Goal: Task Accomplishment & Management: Complete application form

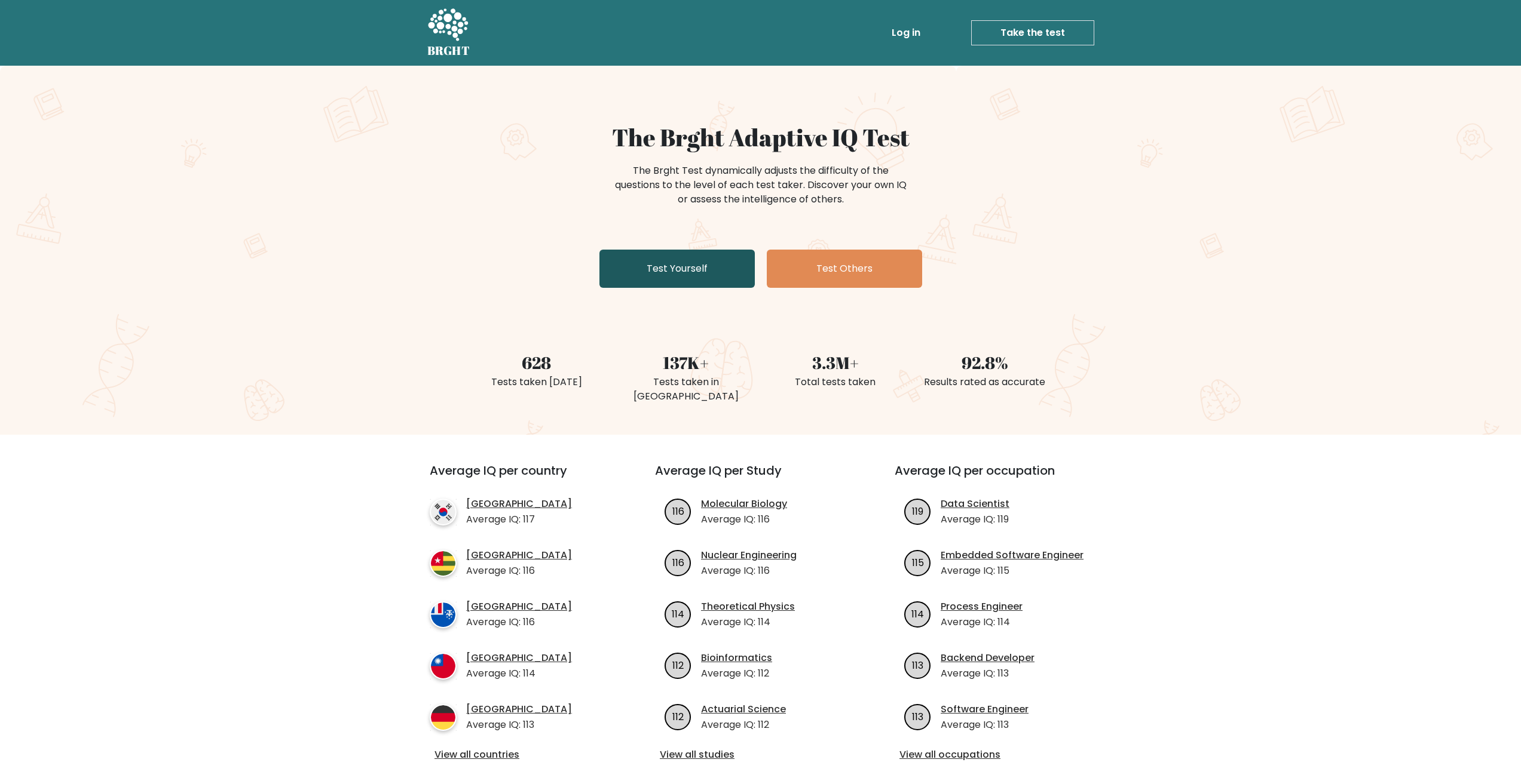
click at [645, 263] on link "Test Yourself" at bounding box center [677, 269] width 155 height 38
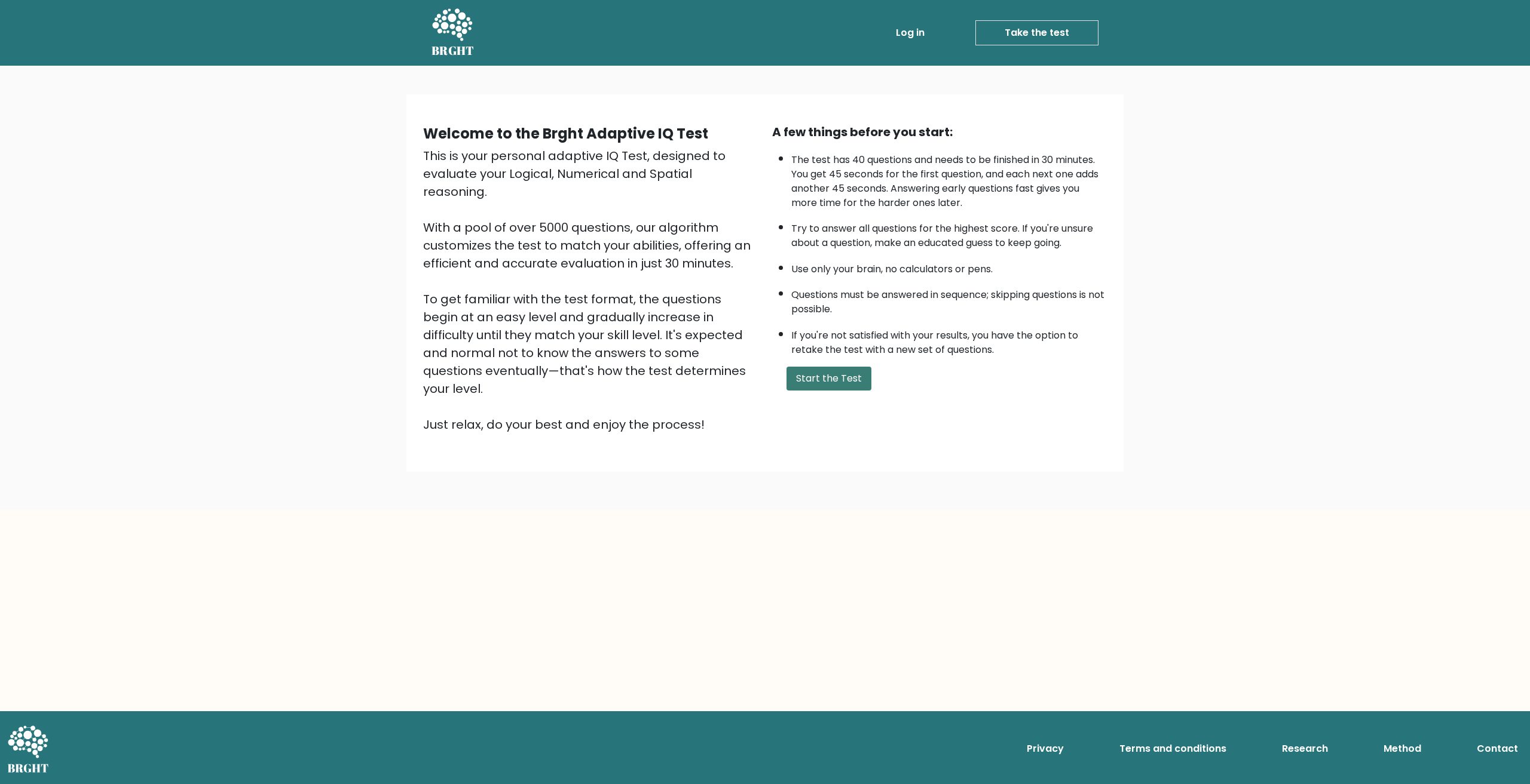
click at [816, 383] on button "Start the Test" at bounding box center [829, 379] width 85 height 24
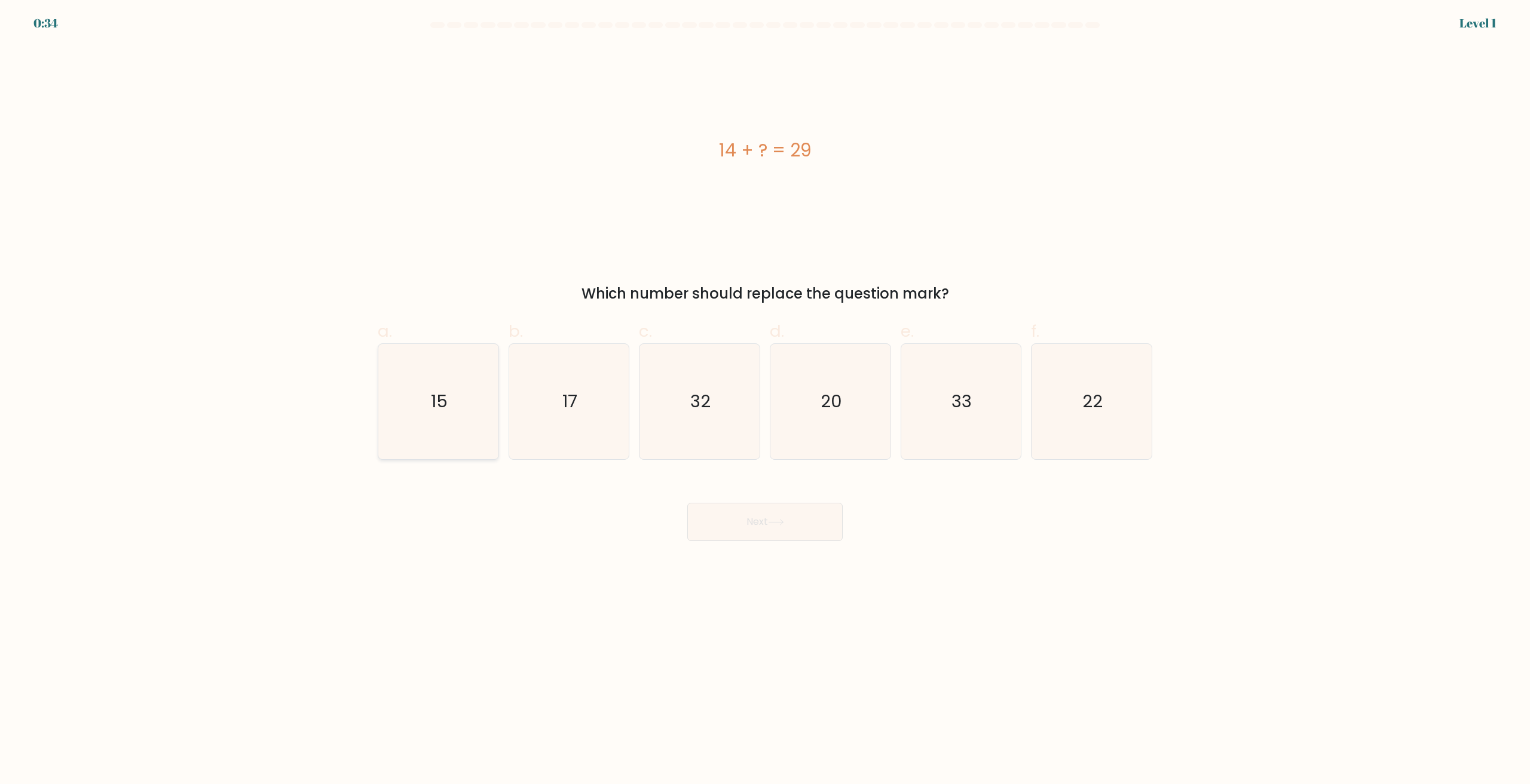
click at [404, 411] on icon "15" at bounding box center [438, 402] width 116 height 115
click at [765, 400] on input "a. 15" at bounding box center [765, 396] width 1 height 8
radio input "true"
click at [775, 529] on button "Next" at bounding box center [765, 522] width 155 height 38
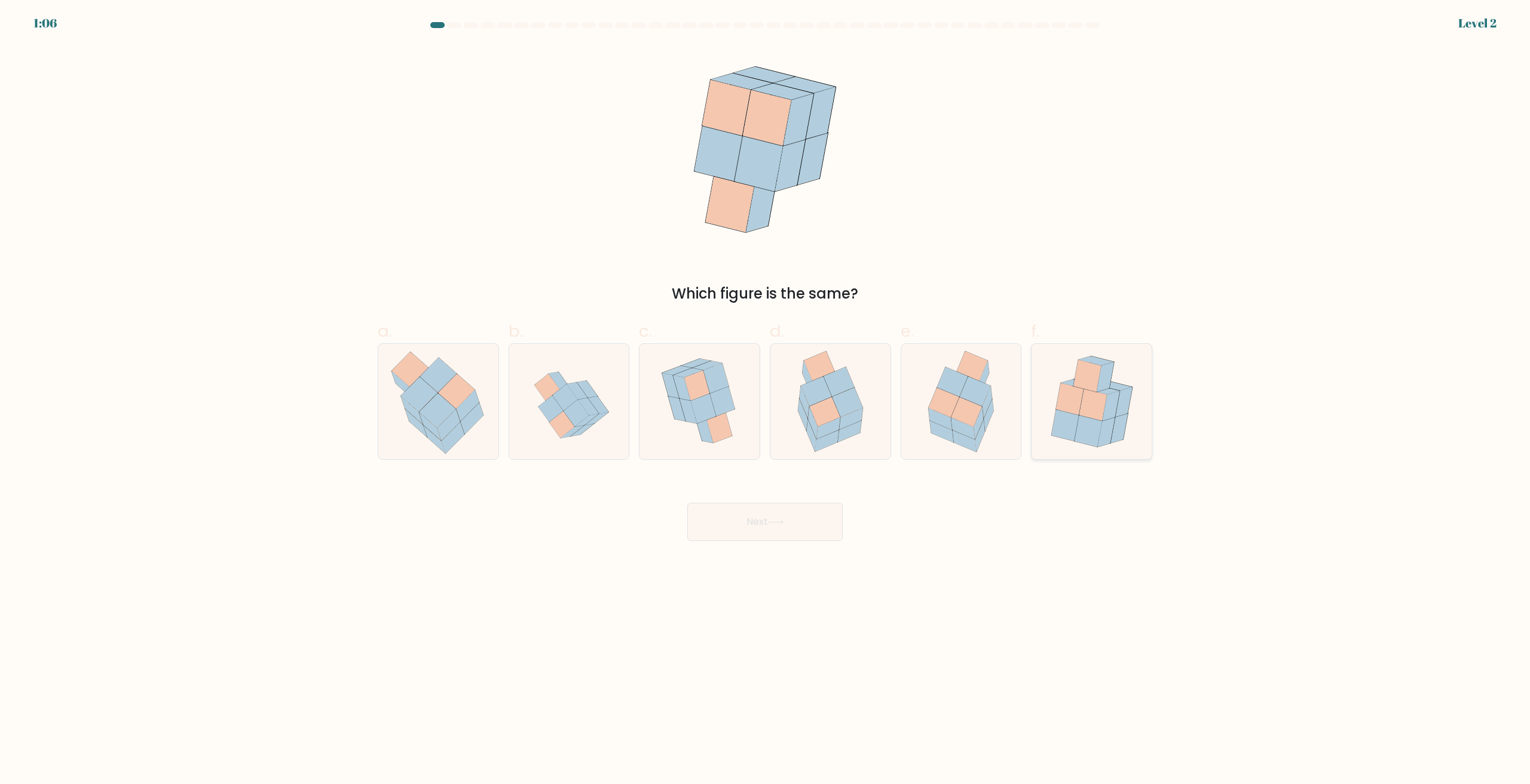
click at [1101, 421] on icon at bounding box center [1093, 405] width 28 height 33
click at [765, 400] on input "f." at bounding box center [765, 396] width 1 height 8
radio input "true"
click at [735, 528] on button "Next" at bounding box center [765, 522] width 155 height 38
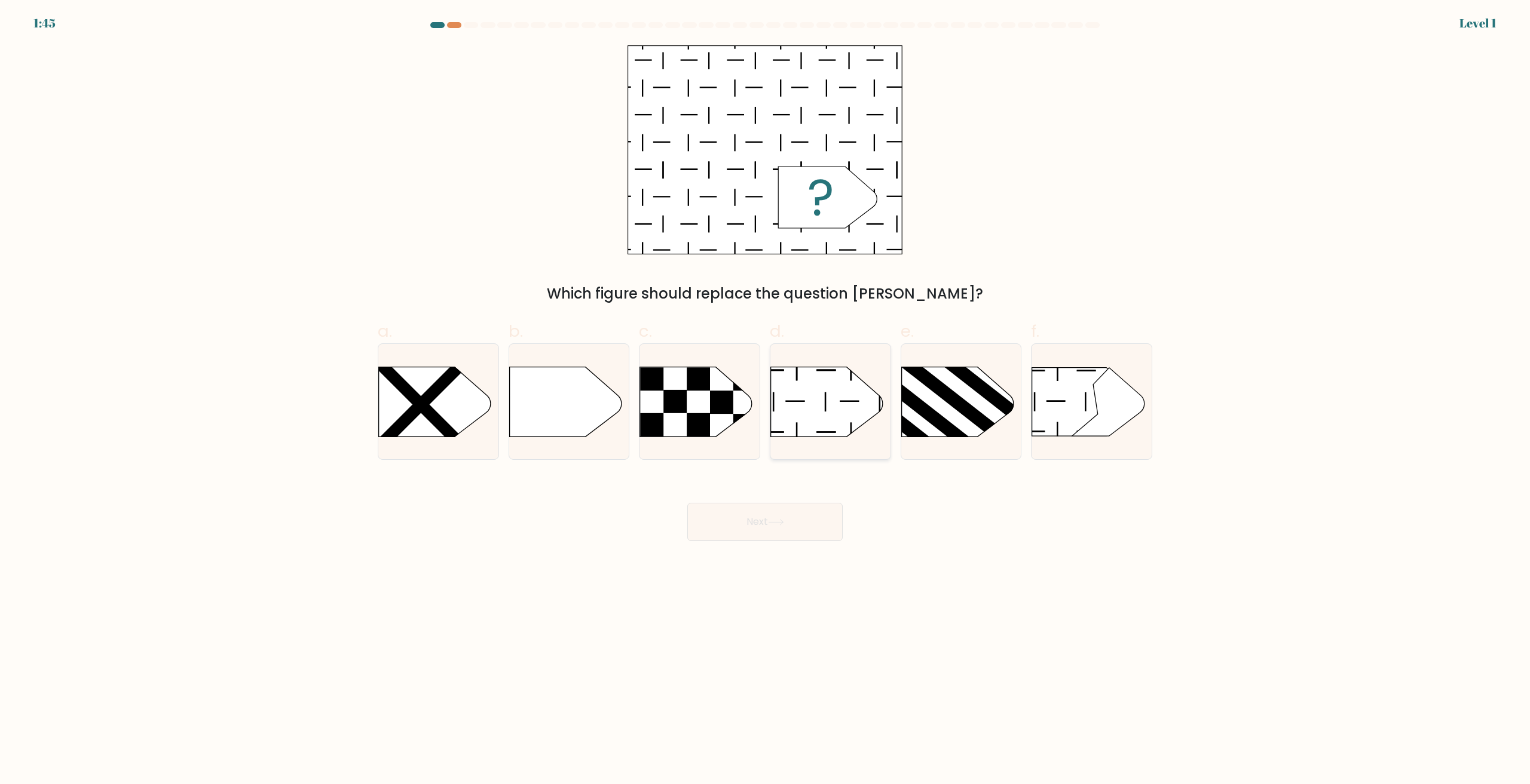
click at [822, 410] on icon at bounding box center [827, 402] width 113 height 70
click at [765, 400] on input "d." at bounding box center [765, 396] width 1 height 8
radio input "true"
click at [791, 529] on button "Next" at bounding box center [765, 522] width 155 height 38
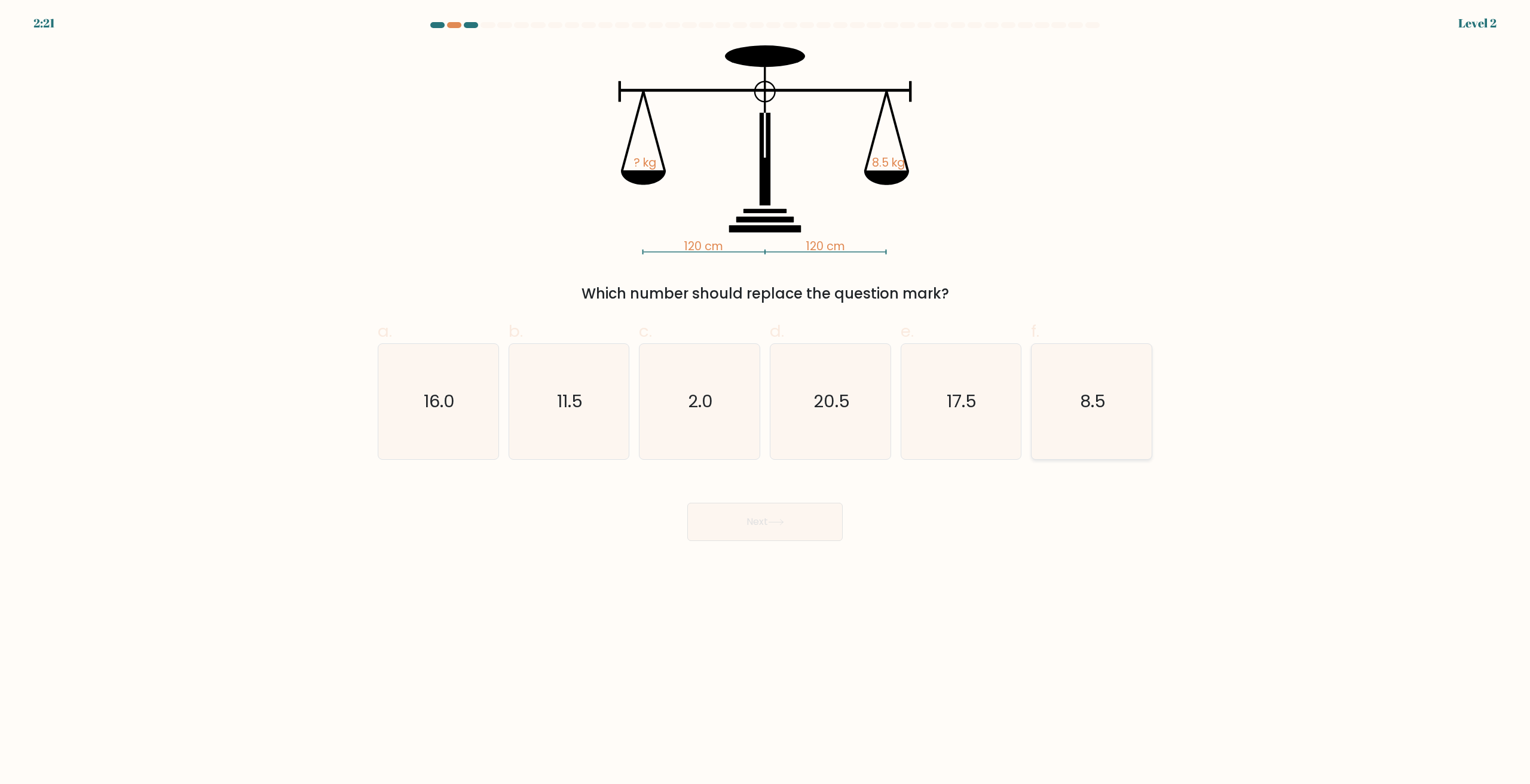
click at [1110, 392] on icon "8.5" at bounding box center [1091, 402] width 116 height 115
click at [765, 392] on input "f. 8.5" at bounding box center [765, 396] width 1 height 8
radio input "true"
click at [762, 536] on button "Next" at bounding box center [765, 522] width 155 height 38
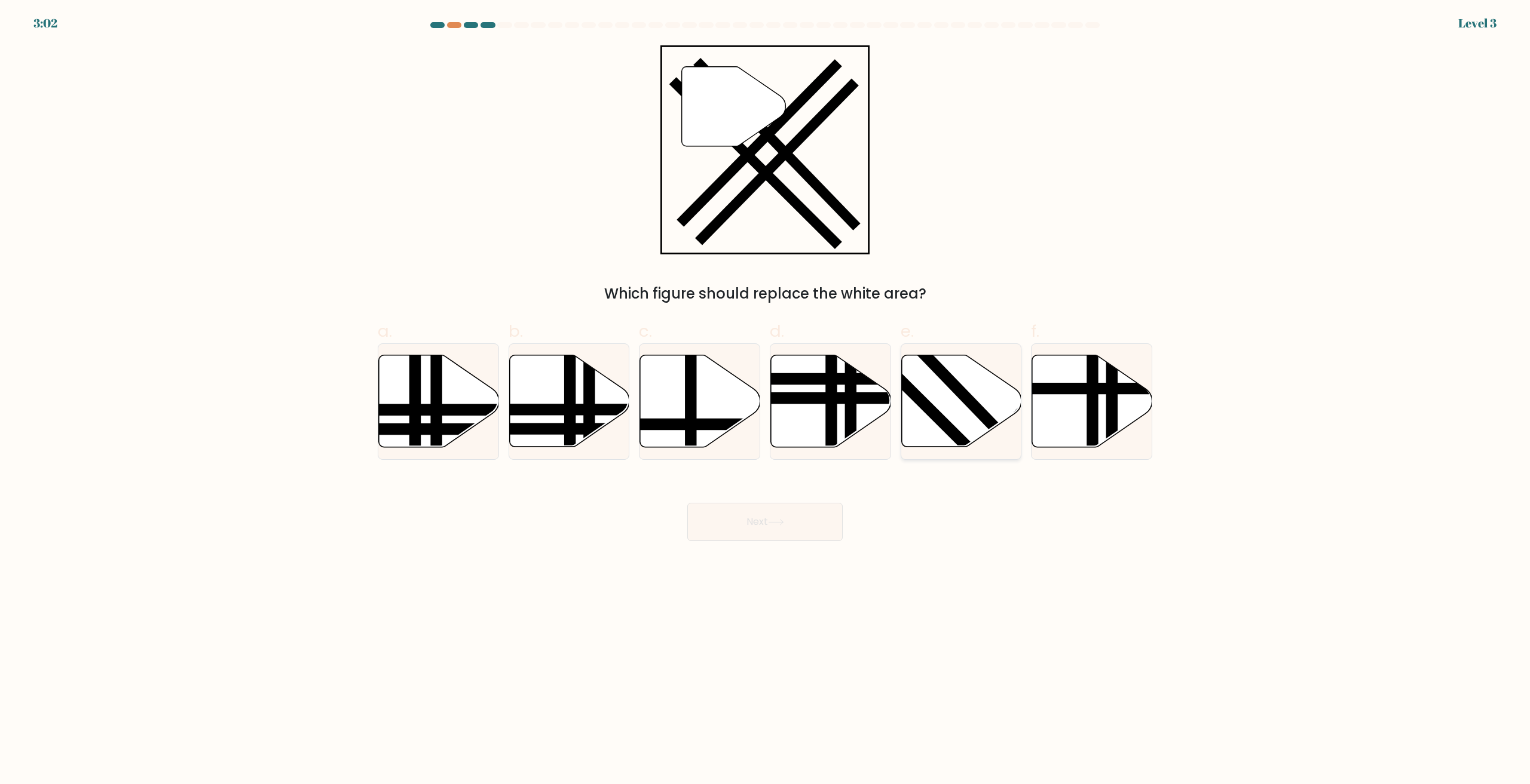
click at [949, 399] on icon at bounding box center [962, 402] width 120 height 92
click at [765, 399] on input "e." at bounding box center [765, 396] width 1 height 8
radio input "true"
click at [765, 521] on button "Next" at bounding box center [765, 522] width 155 height 38
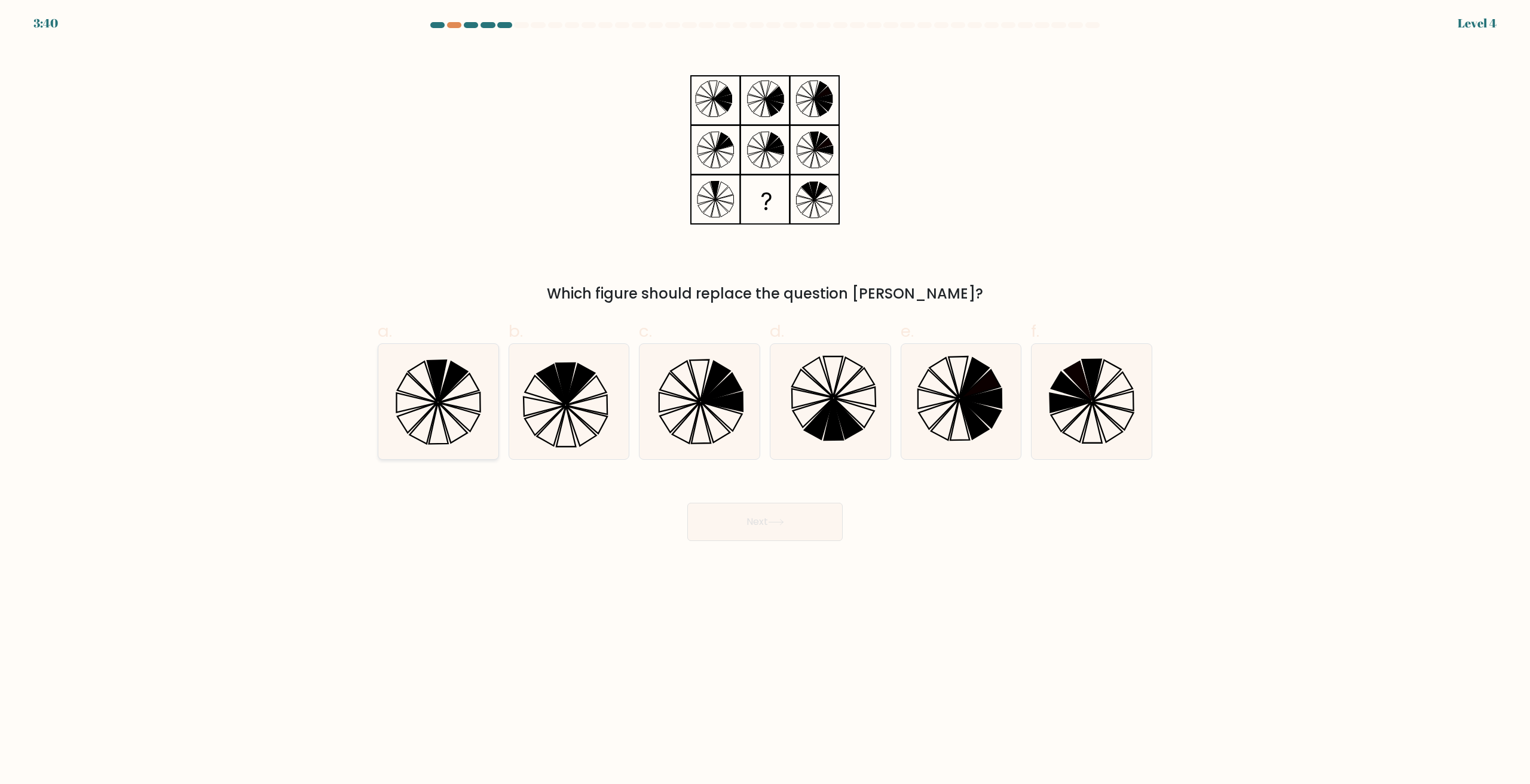
click at [437, 367] on icon at bounding box center [437, 381] width 19 height 41
click at [765, 392] on input "a." at bounding box center [765, 396] width 1 height 8
radio input "true"
click at [771, 530] on button "Next" at bounding box center [765, 522] width 155 height 38
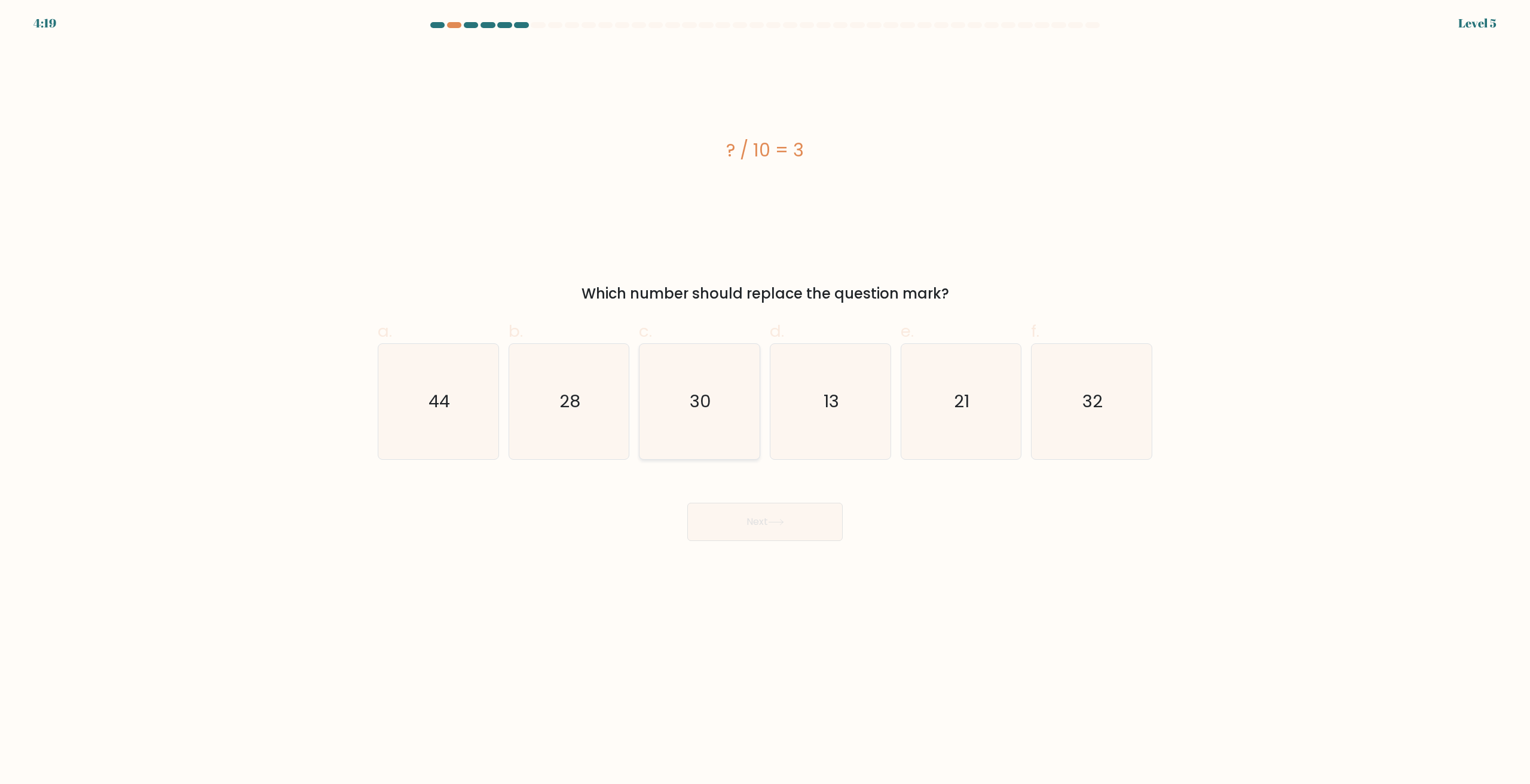
click at [685, 410] on icon "30" at bounding box center [699, 402] width 116 height 115
click at [765, 400] on input "c. 30" at bounding box center [765, 396] width 1 height 8
radio input "true"
click at [760, 525] on button "Next" at bounding box center [765, 522] width 155 height 38
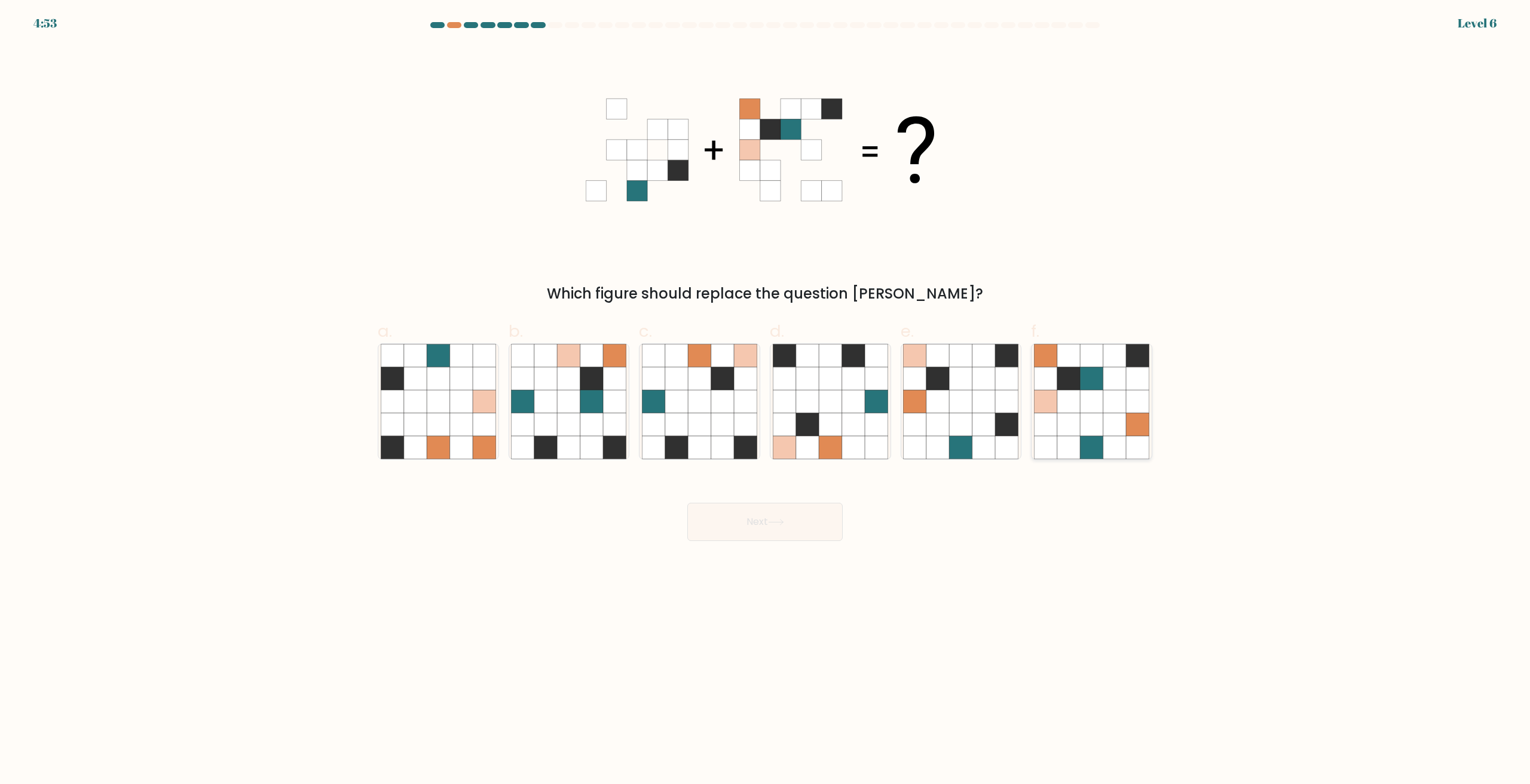
click at [1082, 418] on icon at bounding box center [1091, 425] width 23 height 23
click at [765, 400] on input "f." at bounding box center [765, 396] width 1 height 8
radio input "true"
click at [538, 399] on icon at bounding box center [546, 402] width 23 height 23
click at [765, 399] on input "b." at bounding box center [765, 396] width 1 height 8
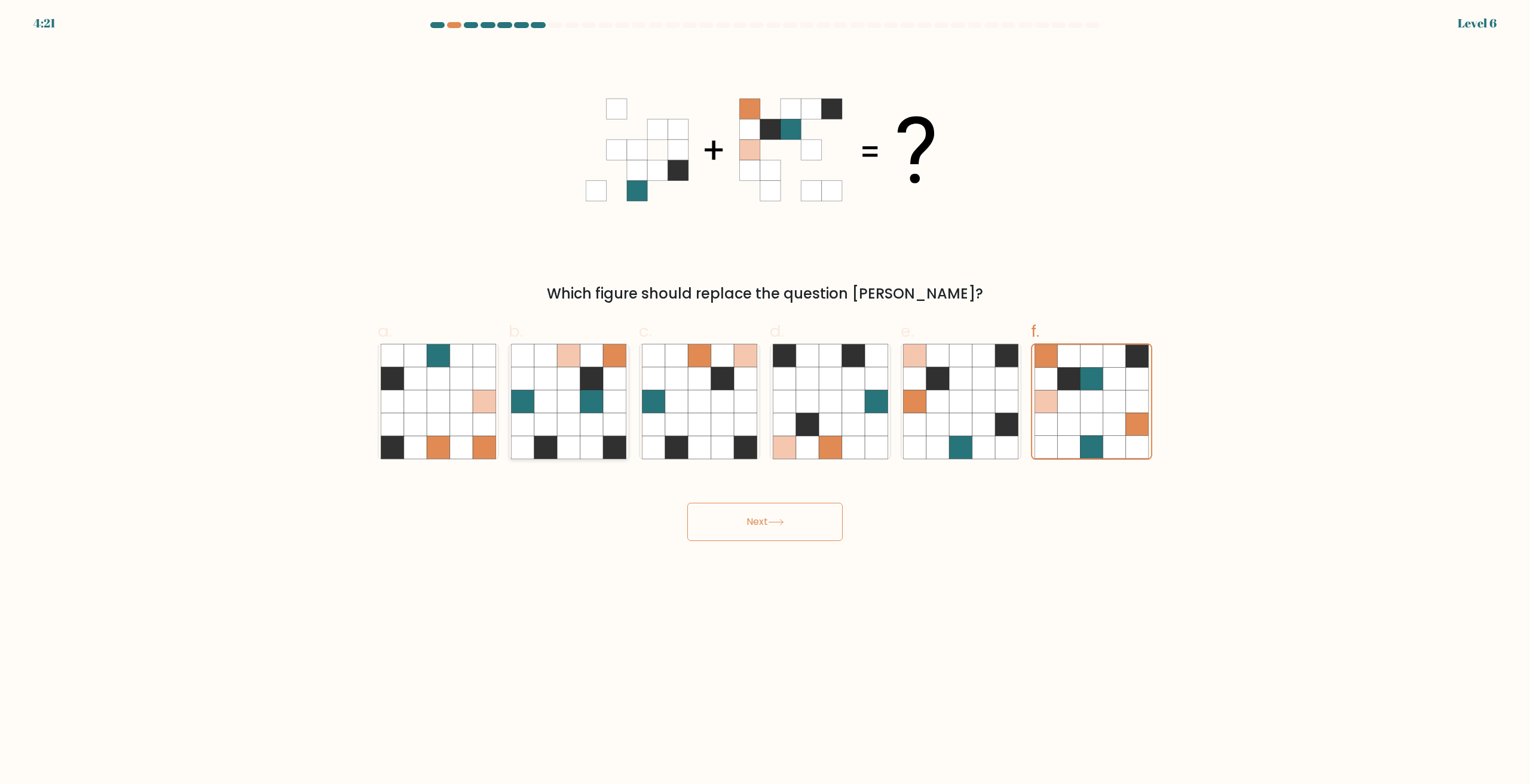
radio input "true"
click at [783, 528] on button "Next" at bounding box center [765, 522] width 155 height 38
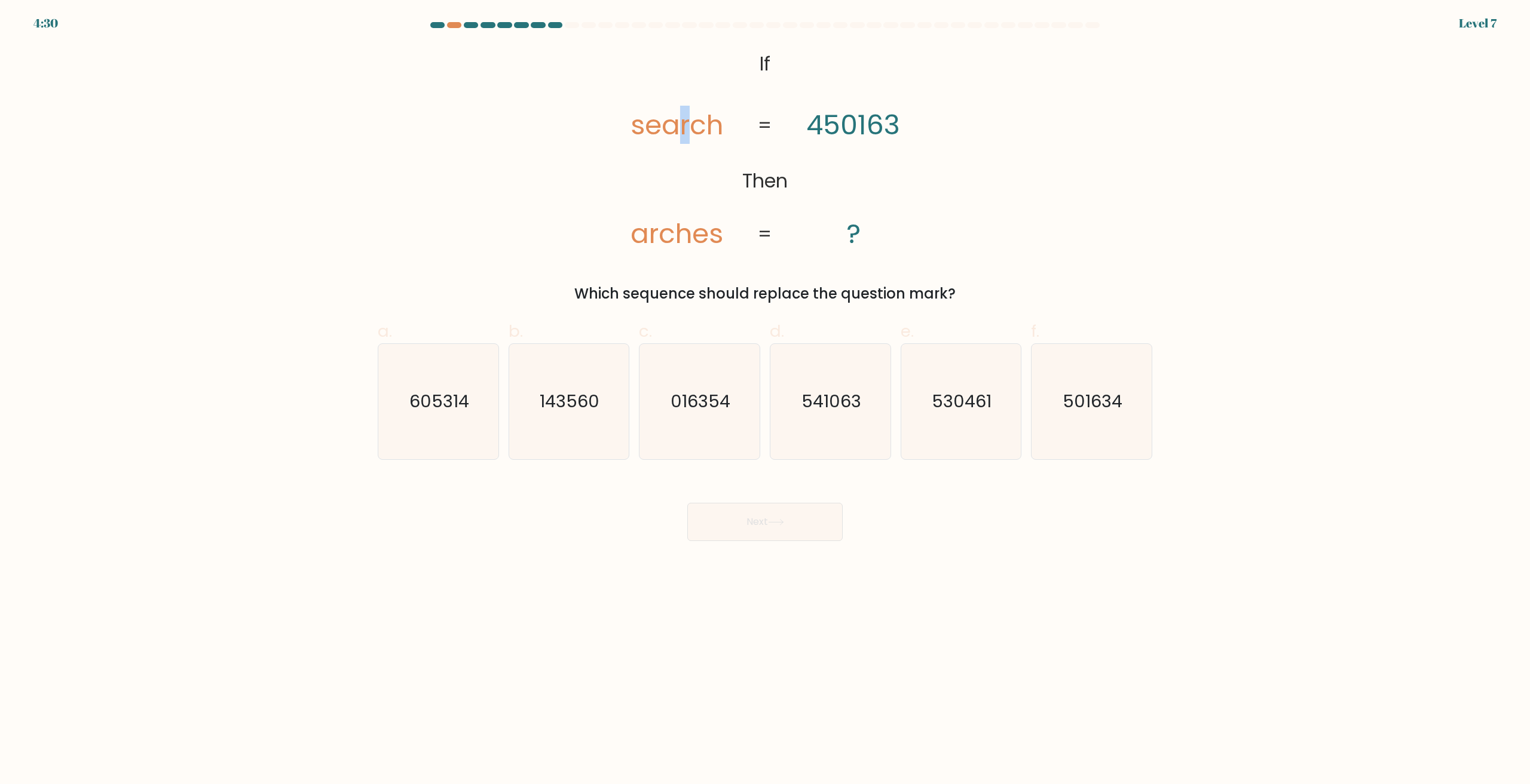
drag, startPoint x: 681, startPoint y: 127, endPoint x: 687, endPoint y: 130, distance: 6.7
click at [687, 130] on tspan "search" at bounding box center [677, 125] width 93 height 38
click at [557, 237] on div "@import url('https://fonts.googleapis.com/css?family=Abril+Fatface:400,100,100i…" at bounding box center [765, 175] width 789 height 259
click at [706, 410] on text "016354" at bounding box center [701, 402] width 60 height 24
click at [765, 400] on input "c. 016354" at bounding box center [765, 396] width 1 height 8
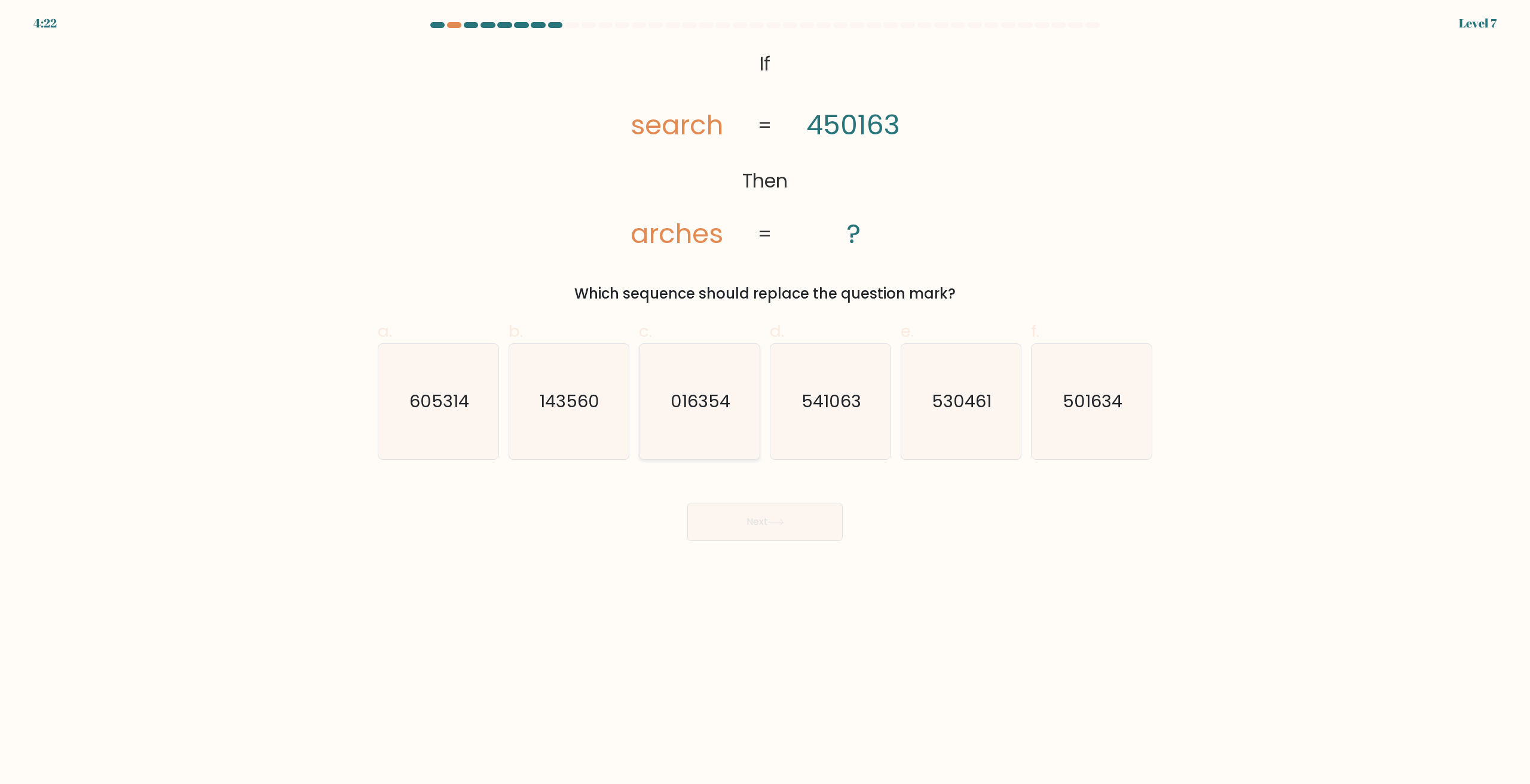
radio input "true"
click at [746, 536] on button "Next" at bounding box center [765, 522] width 155 height 38
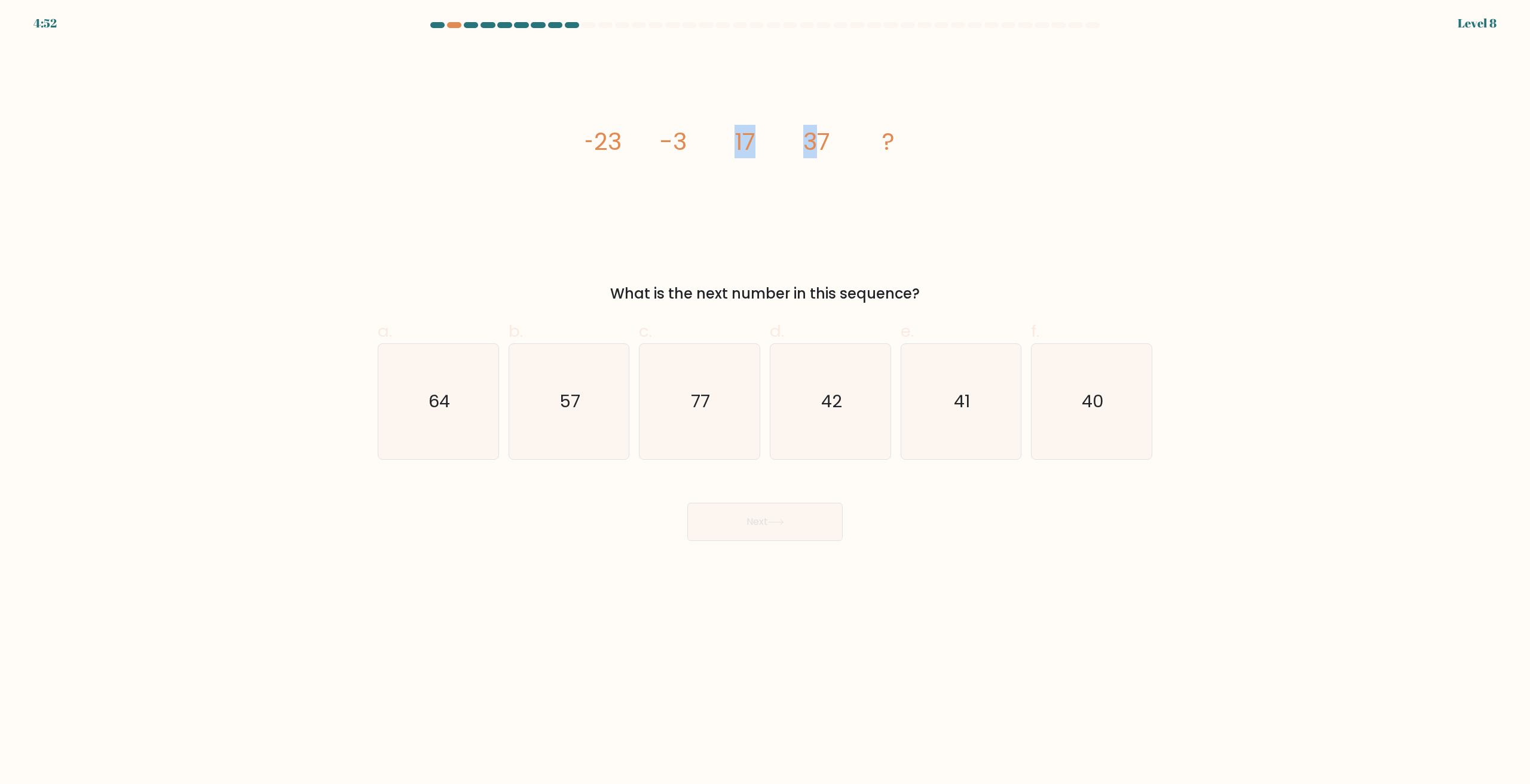
drag, startPoint x: 719, startPoint y: 140, endPoint x: 813, endPoint y: 137, distance: 94.0
click at [813, 137] on icon "image/svg+xml -23 -3 17 37 ?" at bounding box center [765, 149] width 359 height 209
click at [796, 140] on icon "image/svg+xml -23 -3 17 37 ?" at bounding box center [765, 149] width 359 height 209
drag, startPoint x: 567, startPoint y: 141, endPoint x: 604, endPoint y: 155, distance: 39.6
click at [604, 155] on div "image/svg+xml -23 -3 17 37 ? What is the next number in this sequence?" at bounding box center [765, 175] width 789 height 259
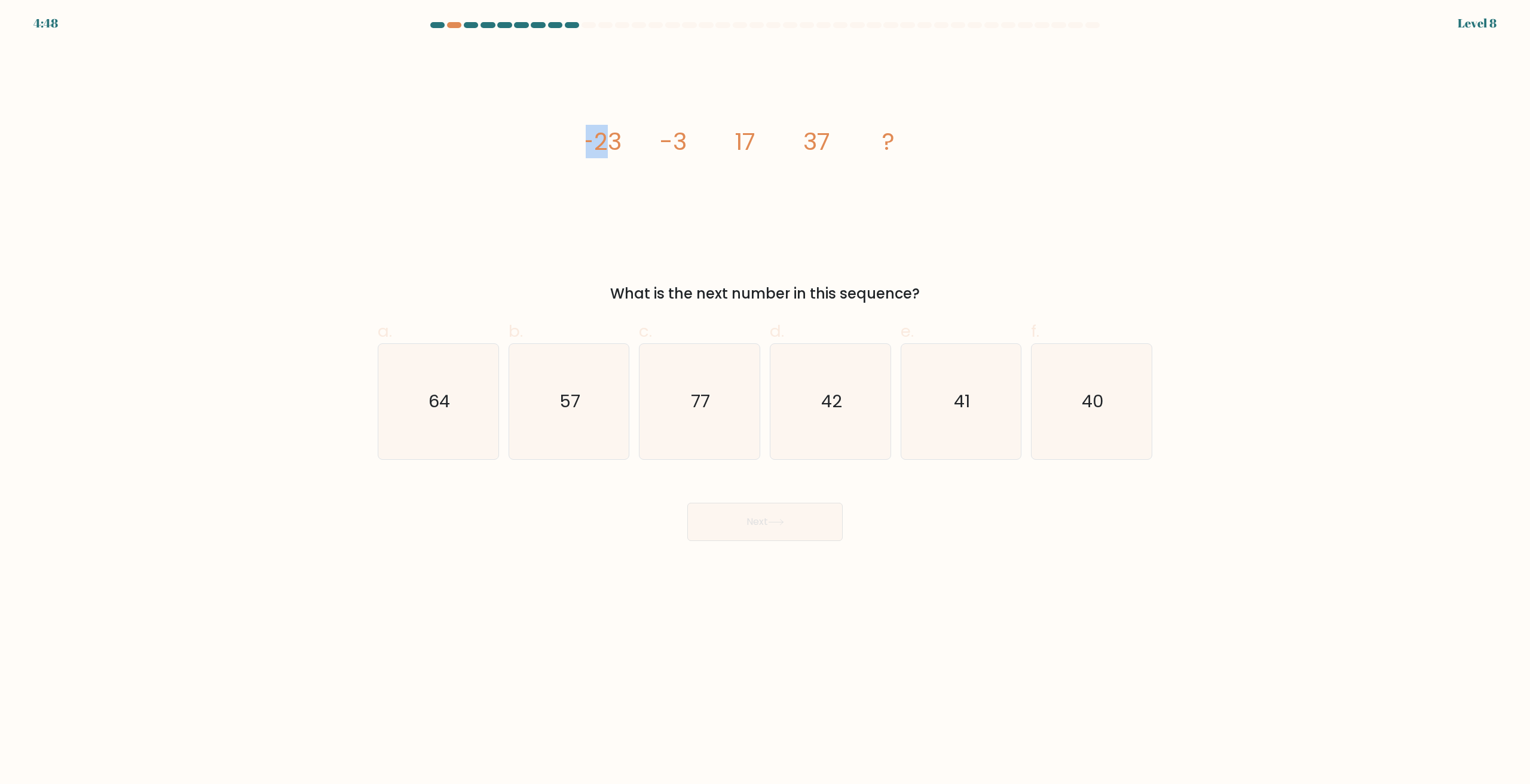
click at [604, 155] on tspan "-23" at bounding box center [601, 141] width 40 height 33
drag, startPoint x: 556, startPoint y: 142, endPoint x: 689, endPoint y: 142, distance: 133.0
click at [689, 142] on div "image/svg+xml -23 -3 17 37 ? What is the next number in this sequence?" at bounding box center [765, 175] width 789 height 259
click at [689, 142] on icon "image/svg+xml -23 -3 17 37 ?" at bounding box center [765, 149] width 359 height 209
click at [577, 402] on text "57" at bounding box center [570, 402] width 21 height 24
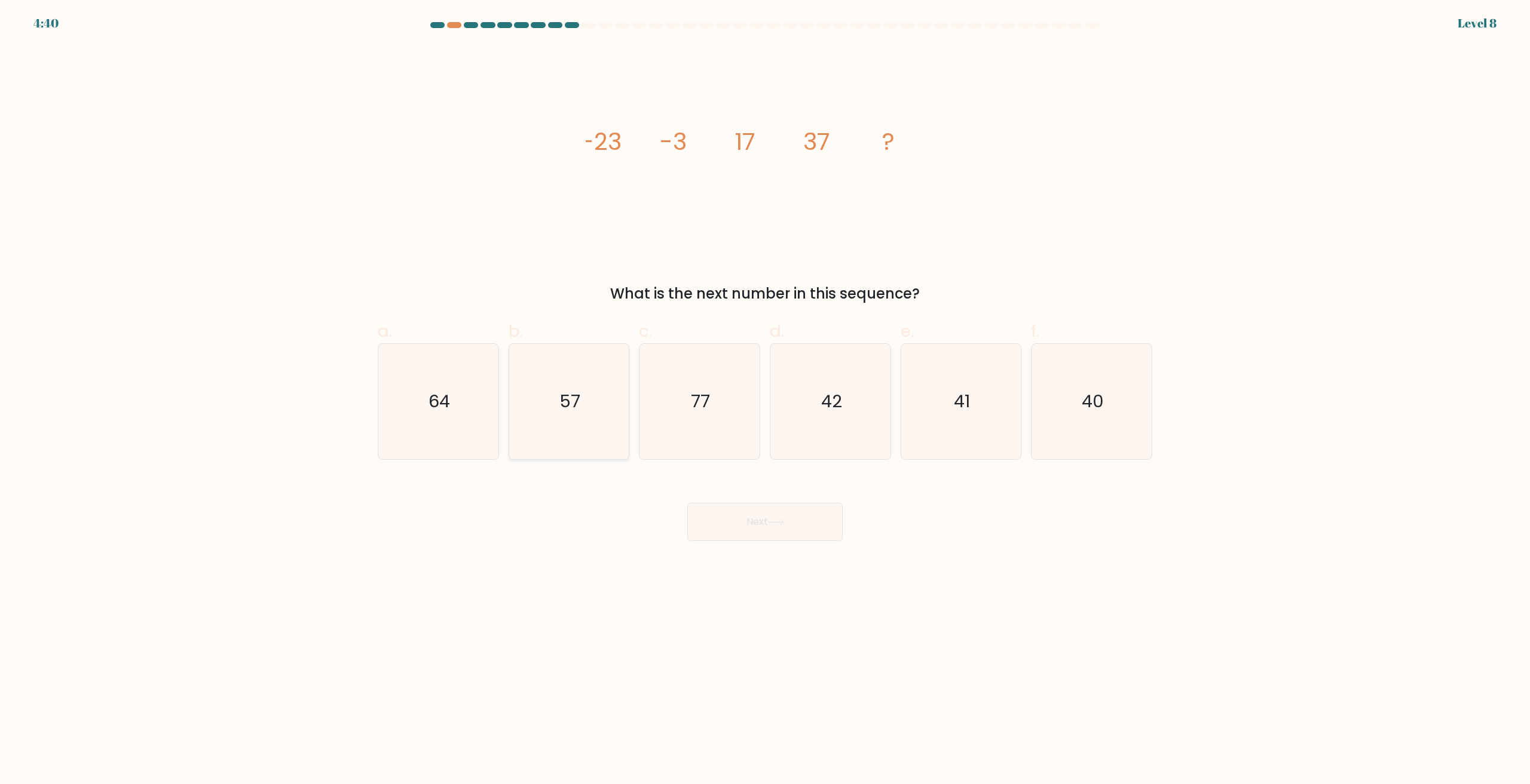
click at [765, 400] on input "b. 57" at bounding box center [765, 396] width 1 height 8
radio input "true"
click at [762, 521] on button "Next" at bounding box center [765, 522] width 155 height 38
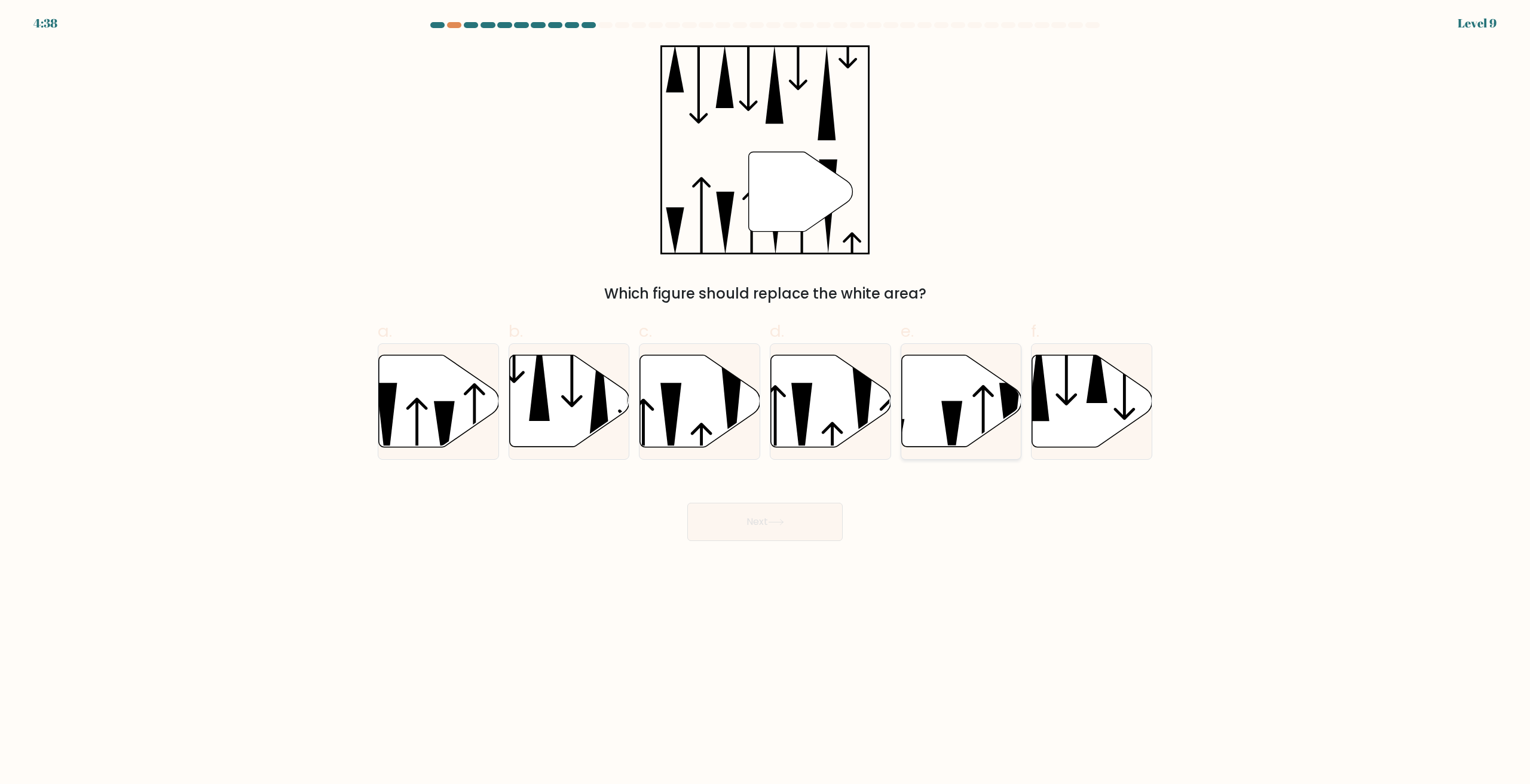
click at [952, 426] on icon at bounding box center [952, 438] width 21 height 72
click at [765, 400] on input "e." at bounding box center [765, 396] width 1 height 8
radio input "true"
click at [788, 510] on button "Next" at bounding box center [765, 522] width 155 height 38
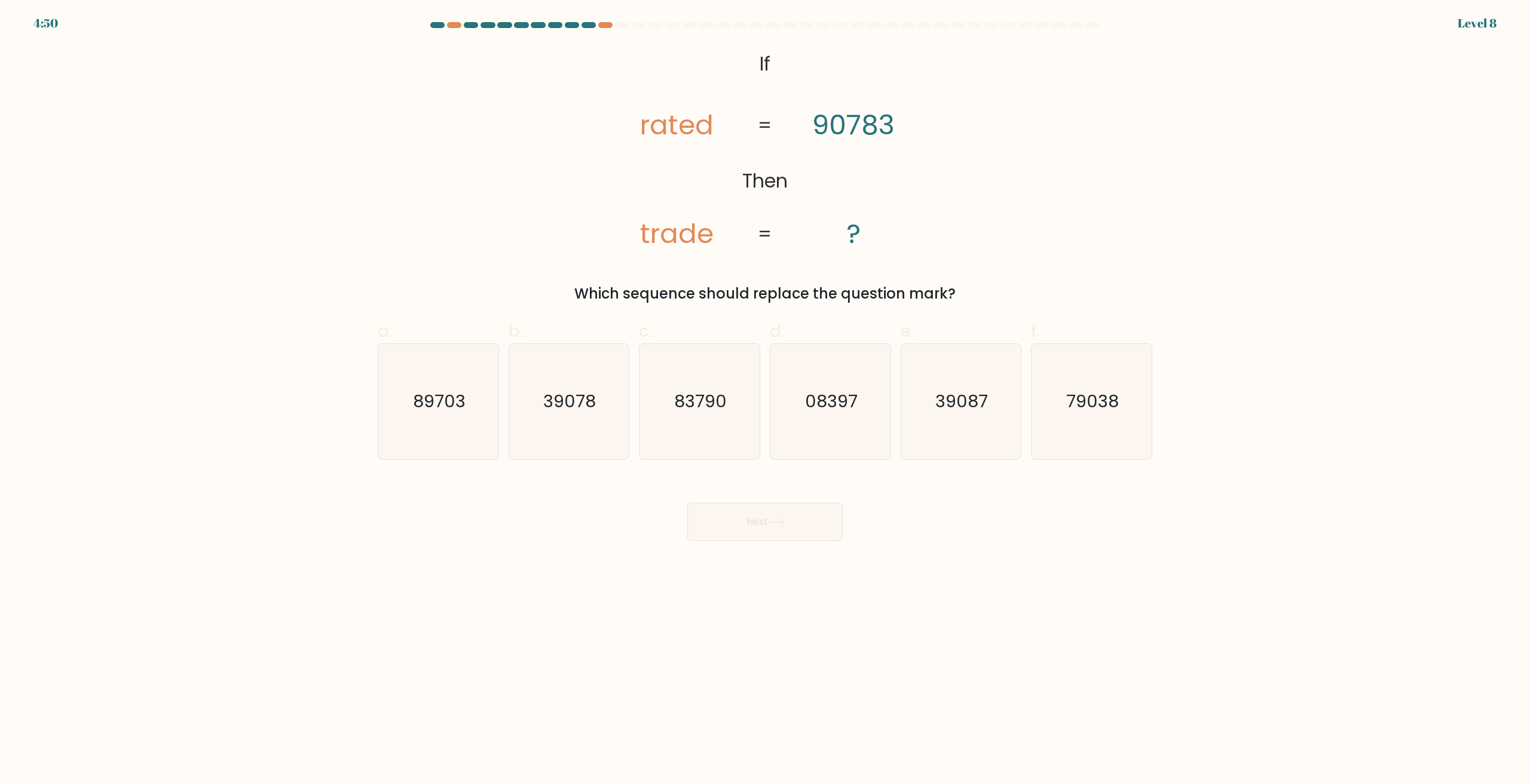
drag, startPoint x: 665, startPoint y: 128, endPoint x: 671, endPoint y: 126, distance: 6.3
click at [671, 126] on tspan "rated" at bounding box center [677, 125] width 74 height 38
click at [1098, 409] on text "79038" at bounding box center [1093, 402] width 52 height 24
click at [765, 400] on input "f. 79038" at bounding box center [765, 396] width 1 height 8
radio input "true"
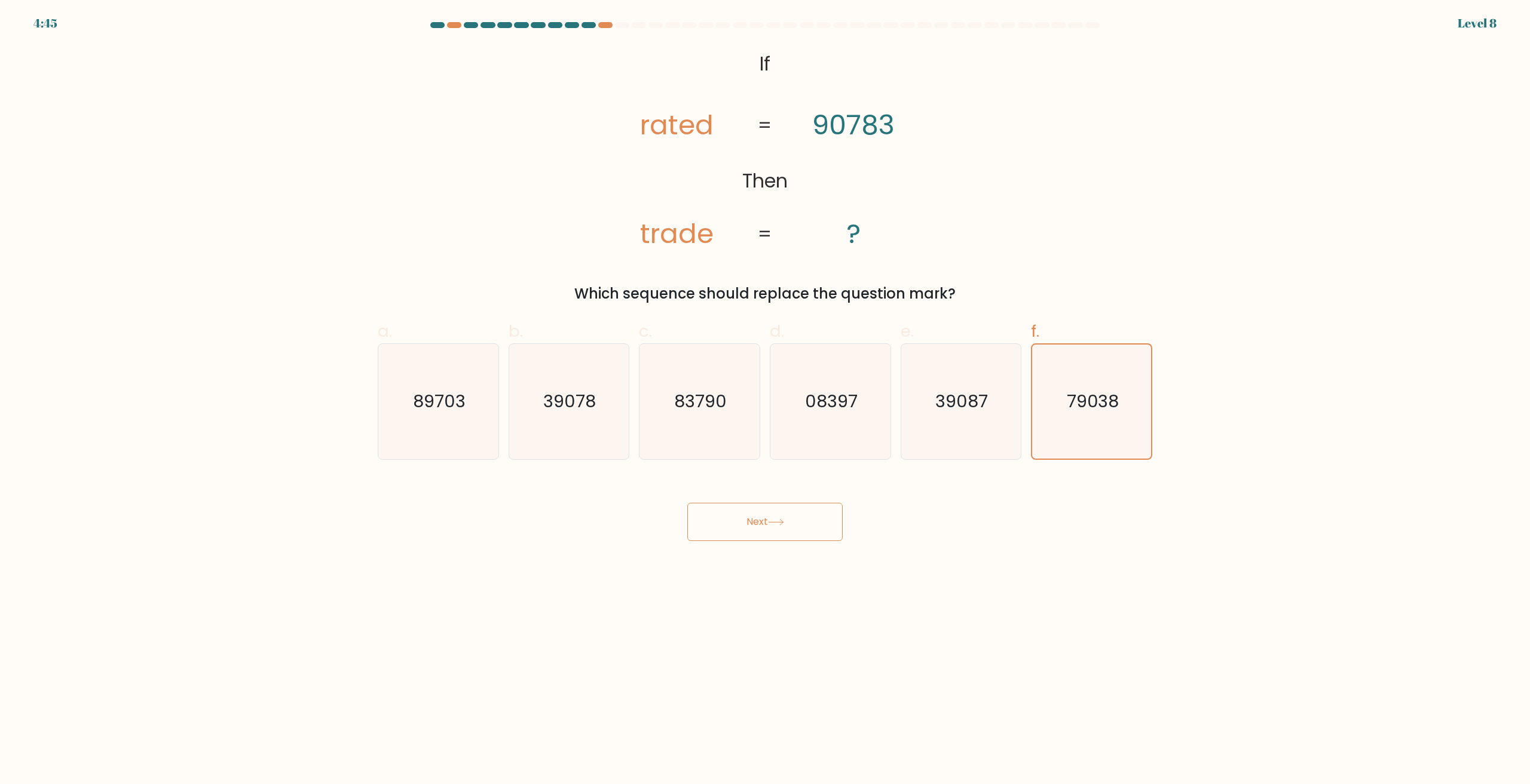
click at [761, 513] on button "Next" at bounding box center [765, 522] width 155 height 38
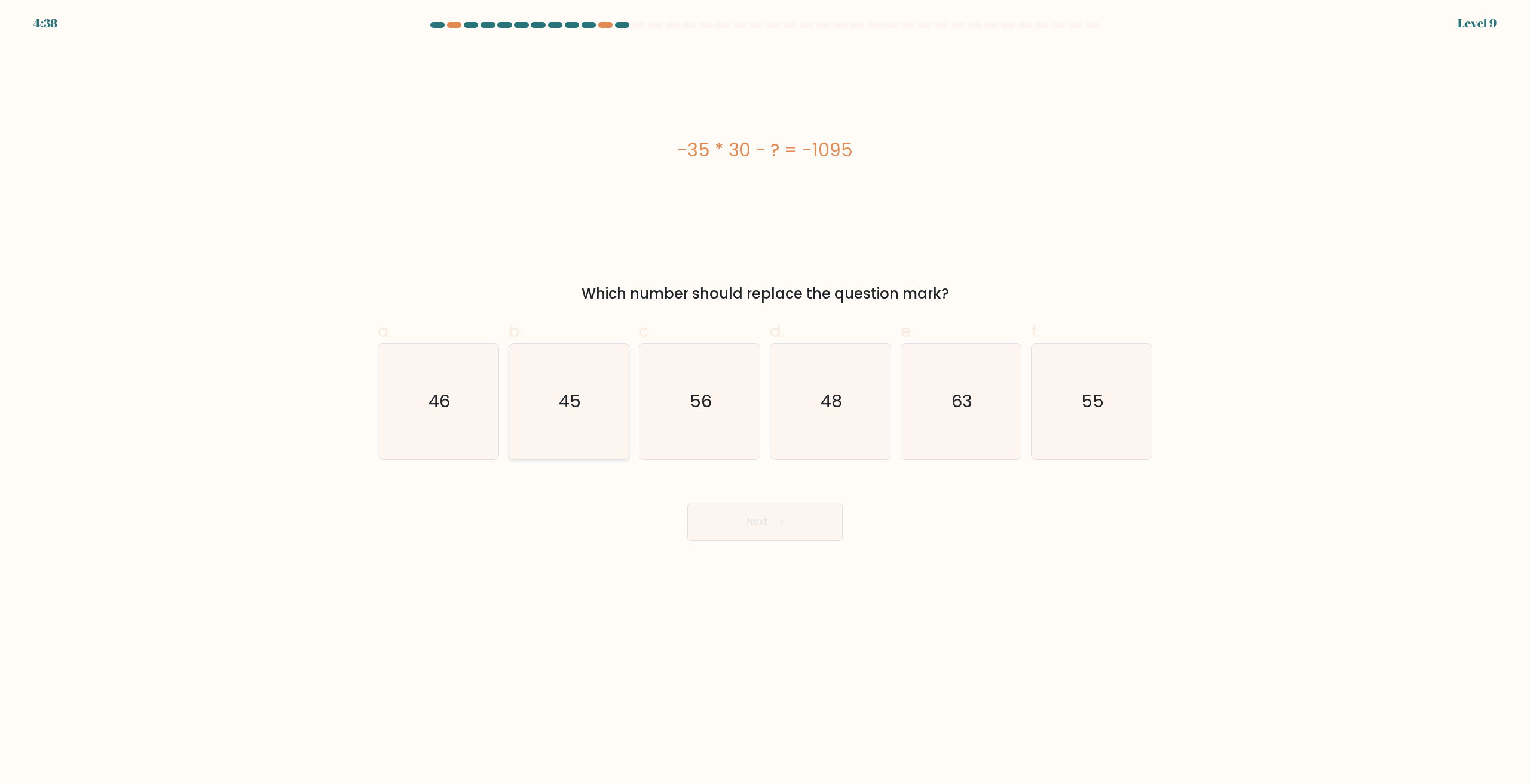
click at [595, 440] on icon "45" at bounding box center [568, 402] width 116 height 115
click at [765, 400] on input "b. 45" at bounding box center [765, 396] width 1 height 8
radio input "true"
click at [769, 534] on button "Next" at bounding box center [765, 522] width 155 height 38
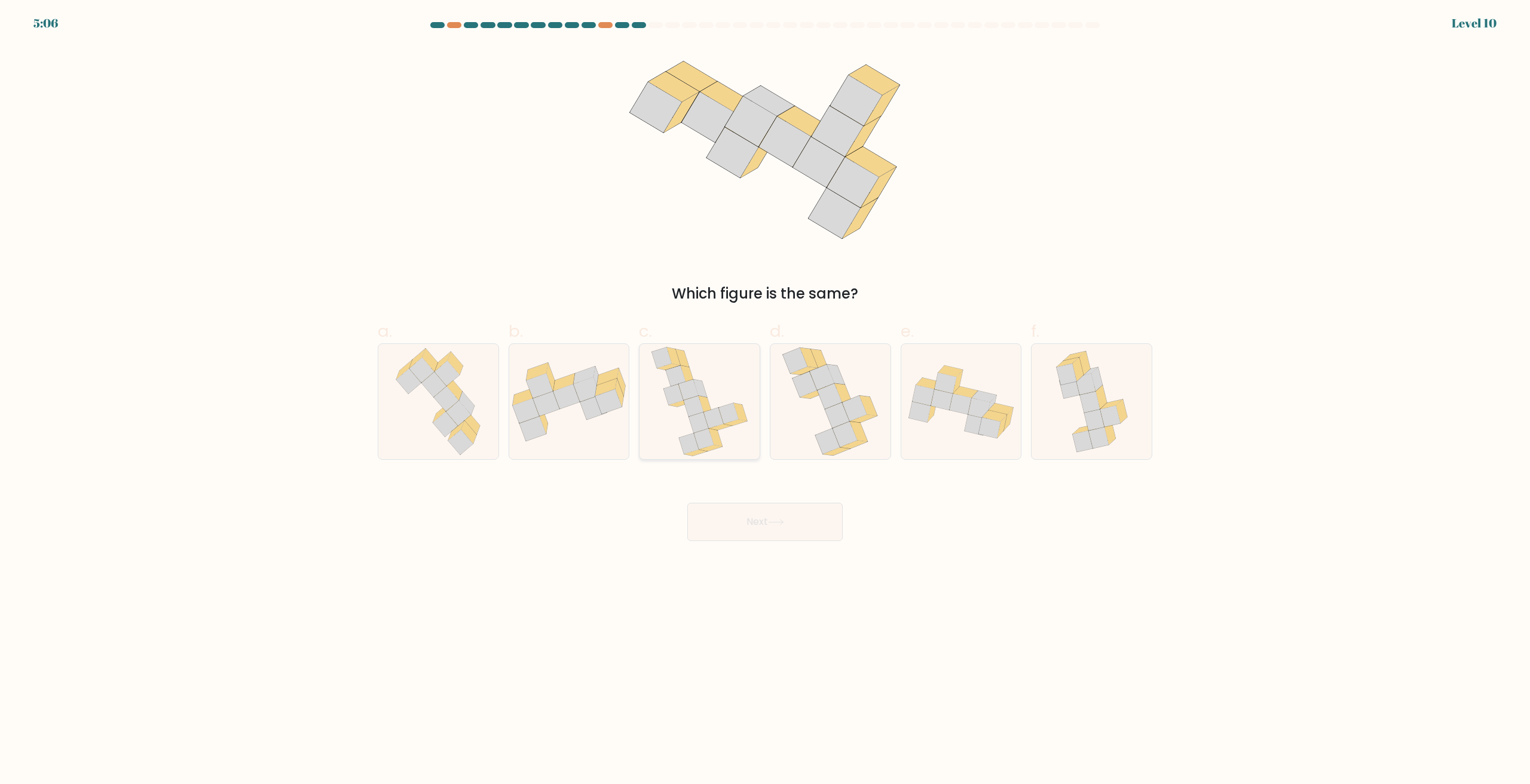
click at [688, 421] on icon at bounding box center [699, 402] width 97 height 115
click at [765, 400] on input "c." at bounding box center [765, 396] width 1 height 8
radio input "true"
click at [747, 523] on button "Next" at bounding box center [765, 522] width 155 height 38
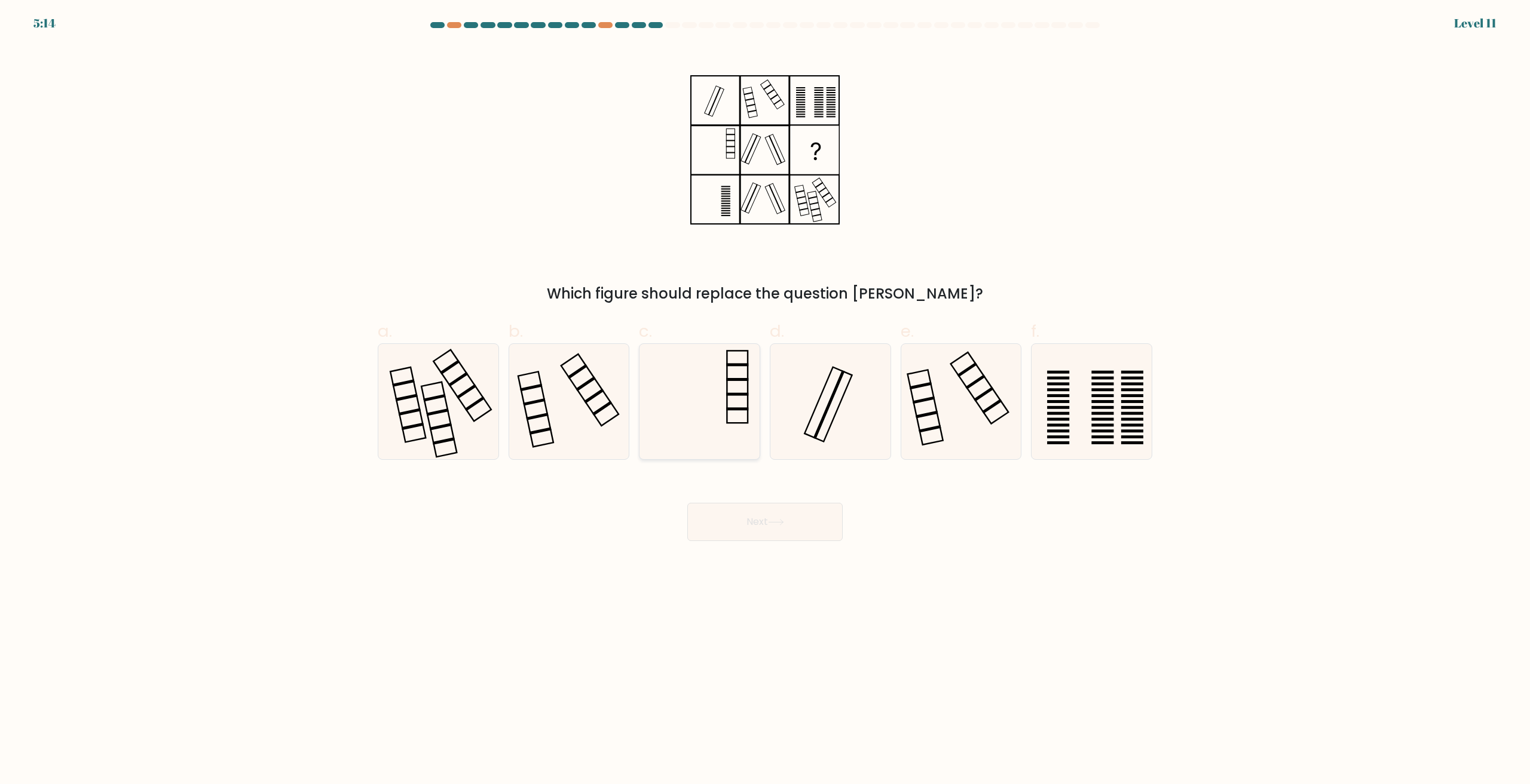
click at [703, 450] on icon at bounding box center [699, 402] width 116 height 115
click at [765, 400] on input "c." at bounding box center [765, 396] width 1 height 8
radio input "true"
click at [749, 528] on button "Next" at bounding box center [765, 522] width 155 height 38
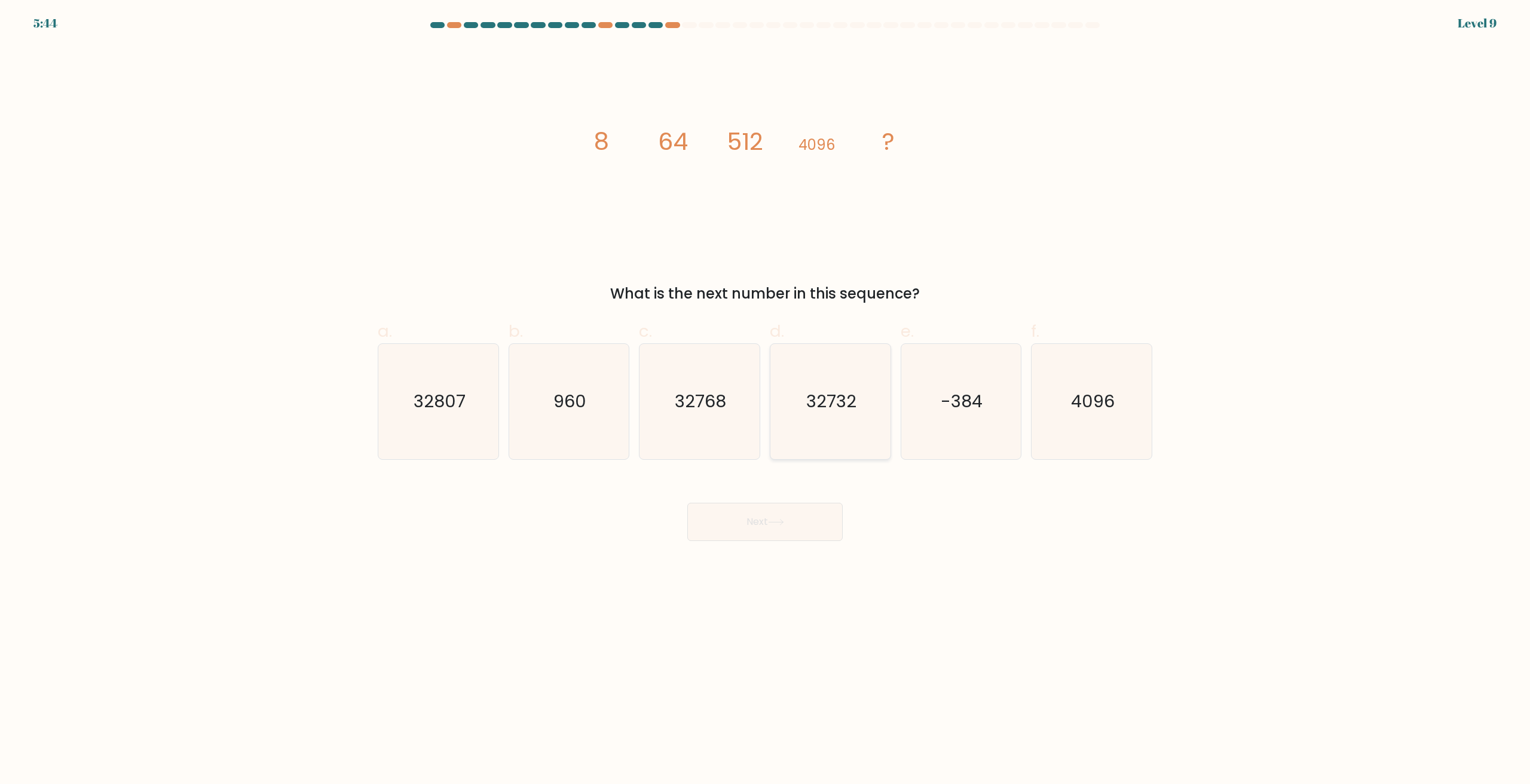
click at [831, 421] on icon "32732" at bounding box center [831, 402] width 116 height 115
click at [765, 400] on input "d. 32732" at bounding box center [765, 396] width 1 height 8
radio input "true"
click at [772, 525] on icon at bounding box center [776, 522] width 16 height 6
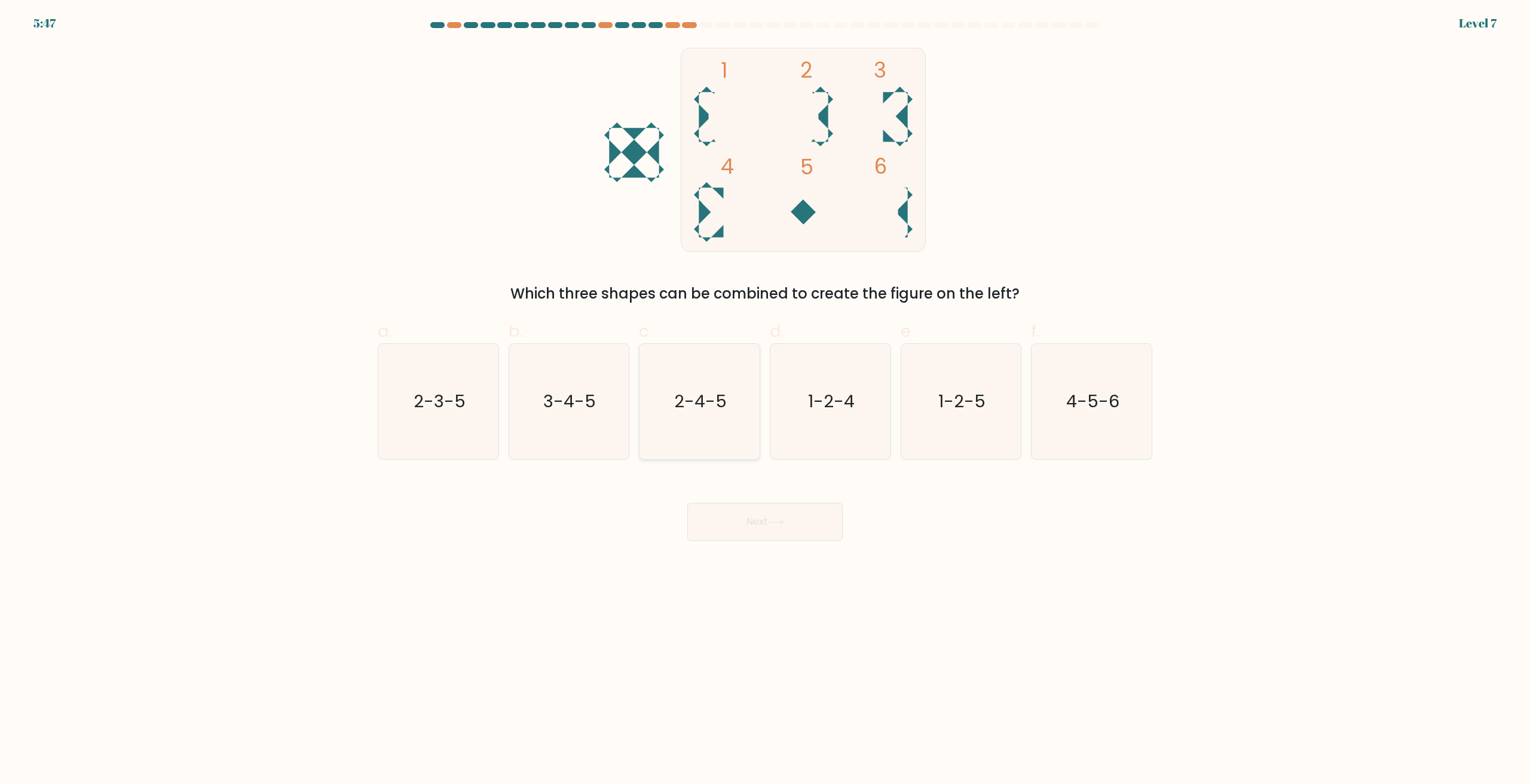
click at [690, 407] on text "2-4-5" at bounding box center [701, 402] width 52 height 24
click at [765, 400] on input "c. 2-4-5" at bounding box center [765, 396] width 1 height 8
radio input "true"
click at [758, 518] on button "Next" at bounding box center [765, 522] width 155 height 38
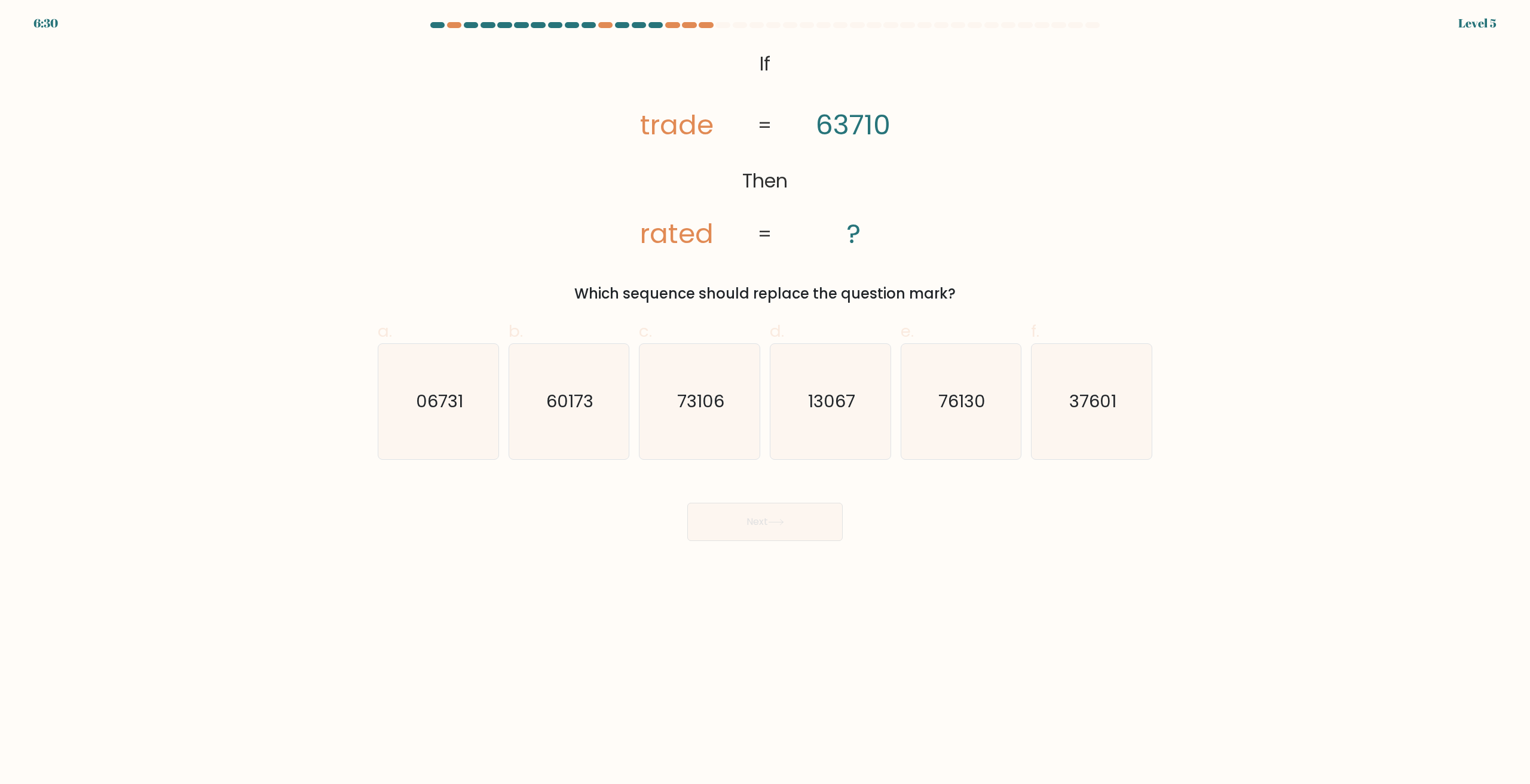
click at [704, 28] on div at bounding box center [765, 27] width 789 height 11
click at [704, 28] on div at bounding box center [765, 27] width 789 height 11
click at [701, 25] on div at bounding box center [706, 25] width 14 height 6
click at [1127, 433] on icon "37601" at bounding box center [1091, 402] width 116 height 115
click at [765, 400] on input "f. 37601" at bounding box center [765, 396] width 1 height 8
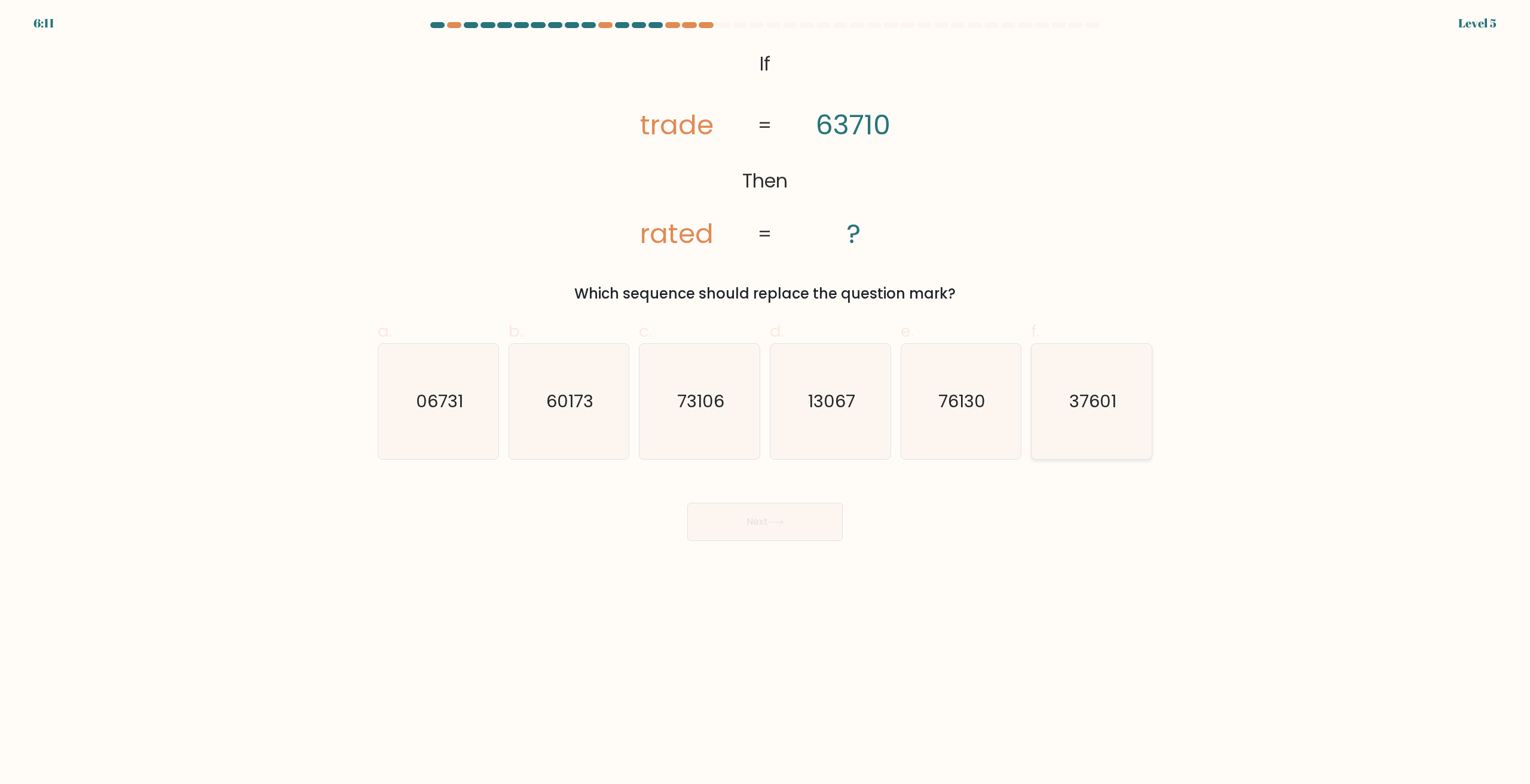
radio input "true"
click at [789, 515] on button "Next" at bounding box center [765, 522] width 155 height 38
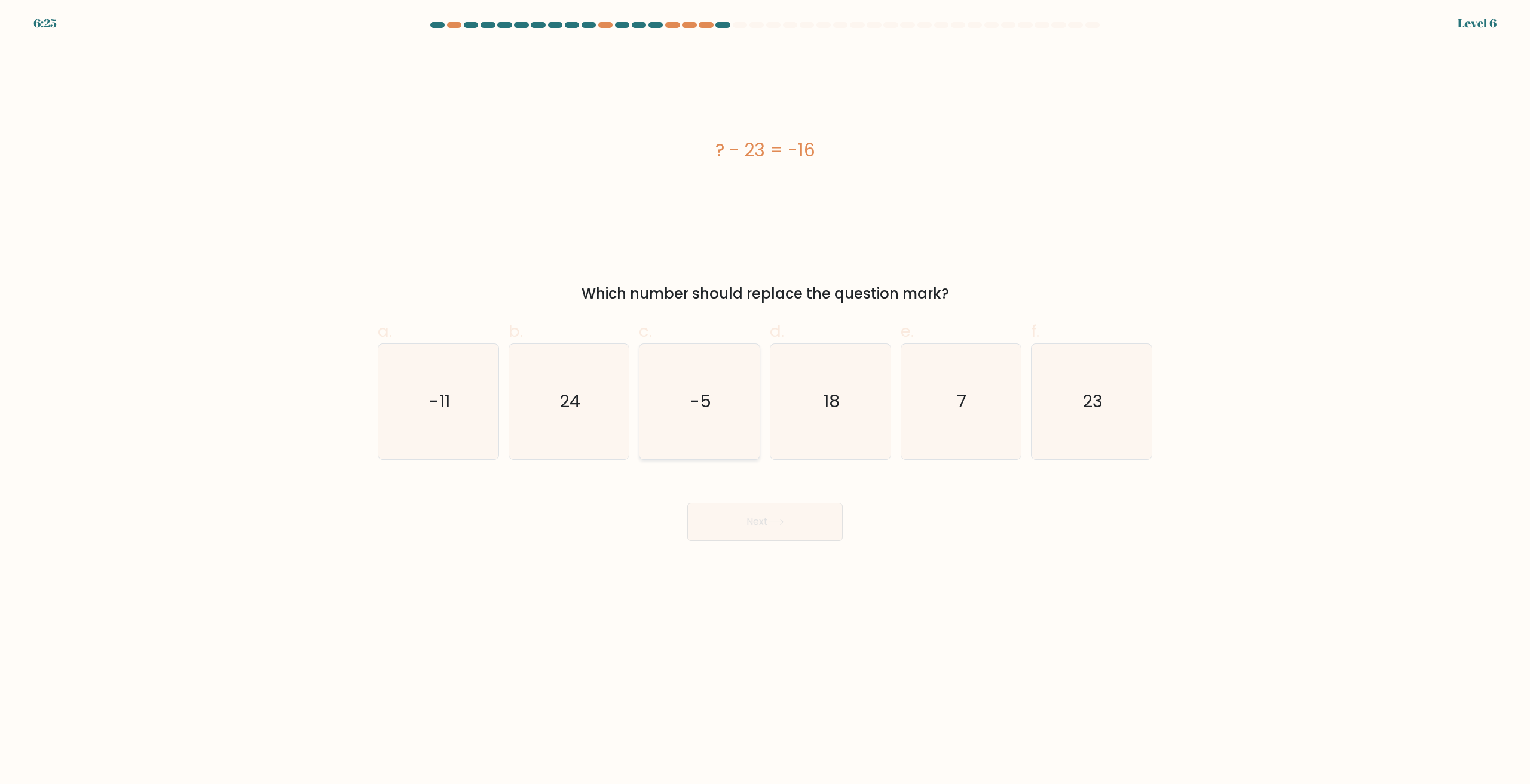
click at [694, 368] on icon "-5" at bounding box center [699, 402] width 116 height 115
click at [765, 392] on input "c. -5" at bounding box center [765, 396] width 1 height 8
radio input "true"
click at [429, 428] on icon "-11" at bounding box center [438, 402] width 116 height 115
click at [765, 400] on input "a. -11" at bounding box center [765, 396] width 1 height 8
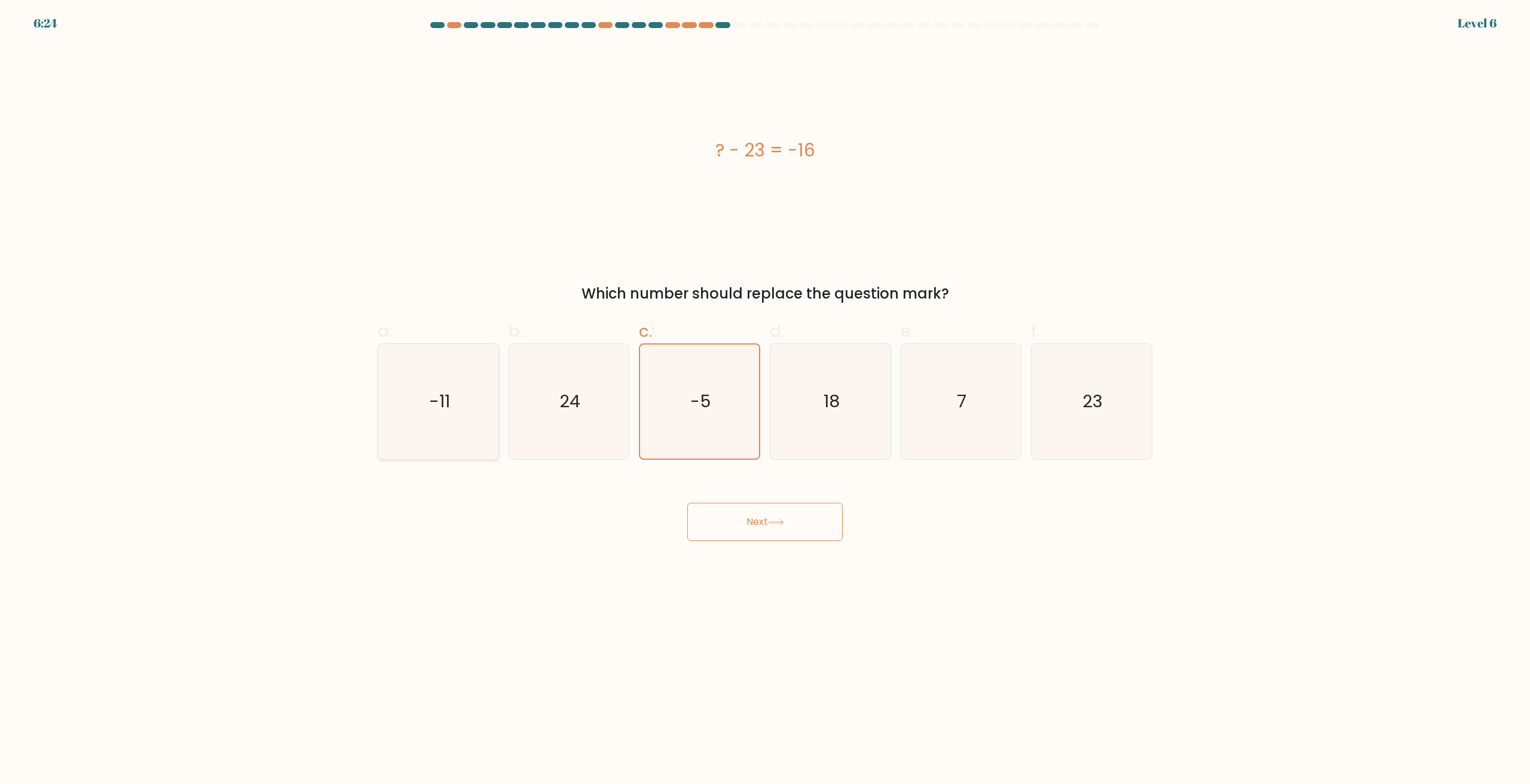
radio input "true"
click at [716, 400] on icon "-5" at bounding box center [699, 402] width 116 height 115
click at [765, 400] on input "c. -5" at bounding box center [765, 396] width 1 height 8
radio input "true"
click at [758, 538] on button "Next" at bounding box center [765, 522] width 155 height 38
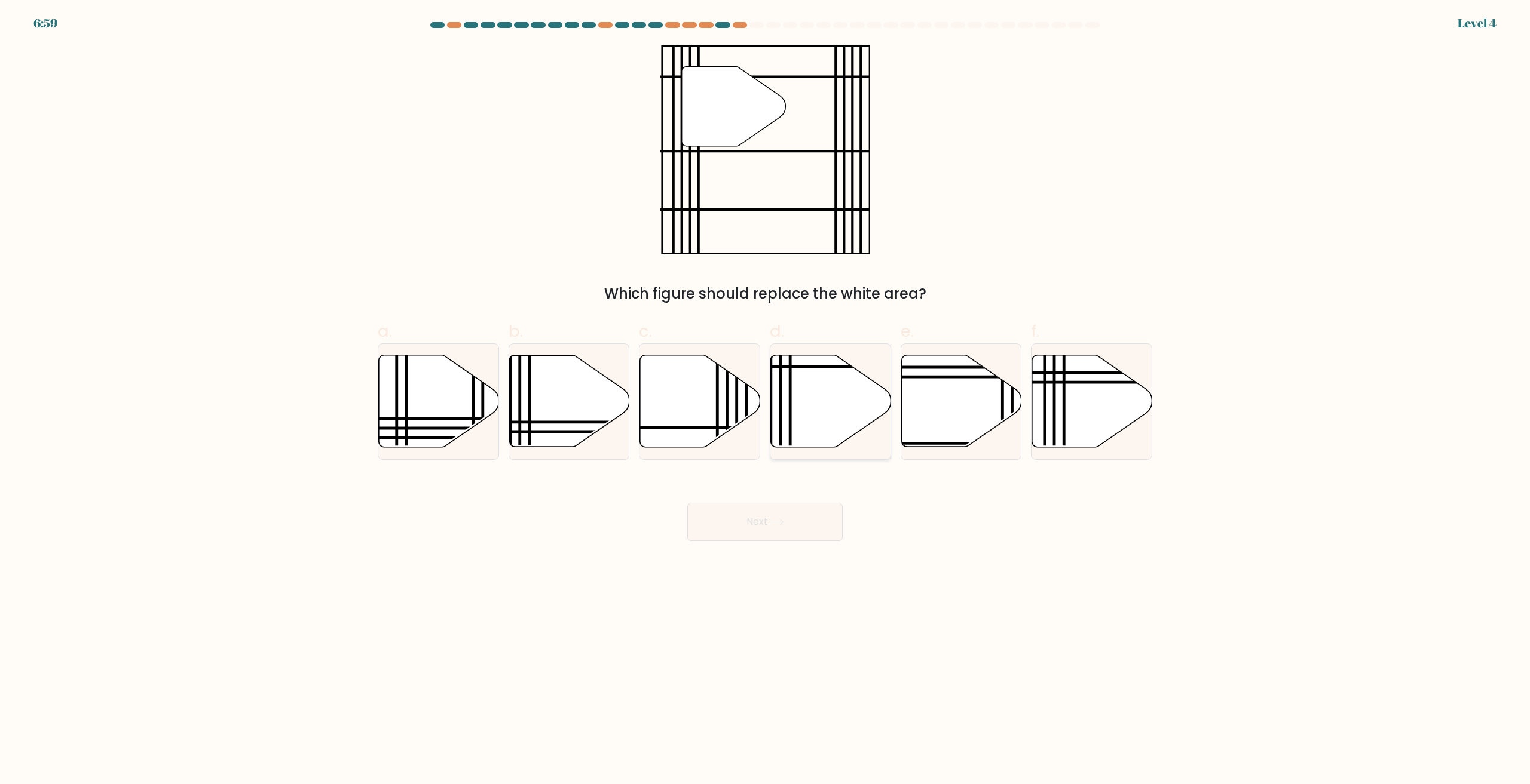
click at [795, 424] on icon at bounding box center [831, 402] width 120 height 92
click at [765, 400] on input "d." at bounding box center [765, 396] width 1 height 8
radio input "true"
click at [765, 522] on button "Next" at bounding box center [765, 522] width 155 height 38
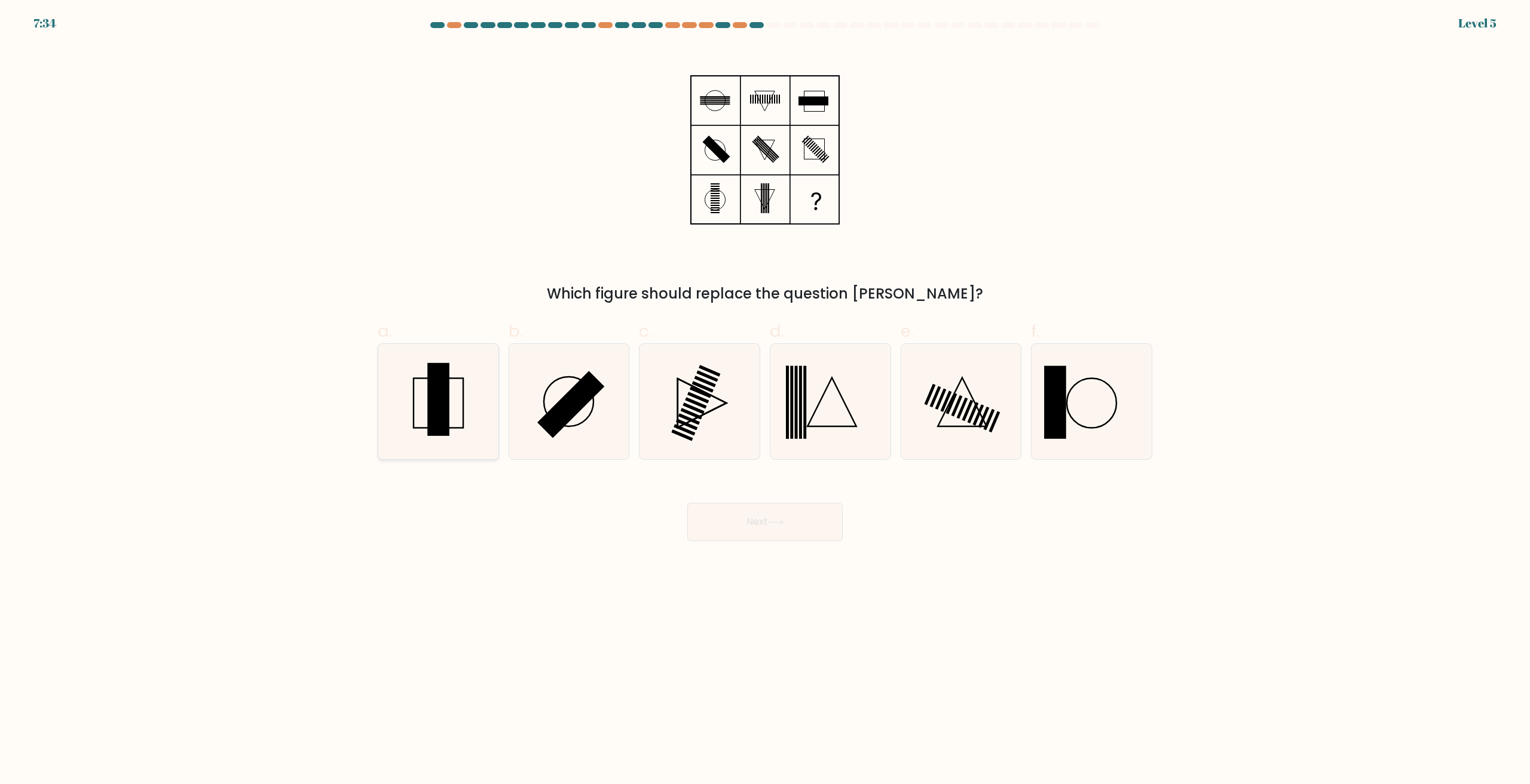
click at [437, 437] on icon at bounding box center [438, 402] width 116 height 115
click at [765, 400] on input "a." at bounding box center [765, 396] width 1 height 8
radio input "true"
click at [777, 525] on icon at bounding box center [776, 522] width 16 height 6
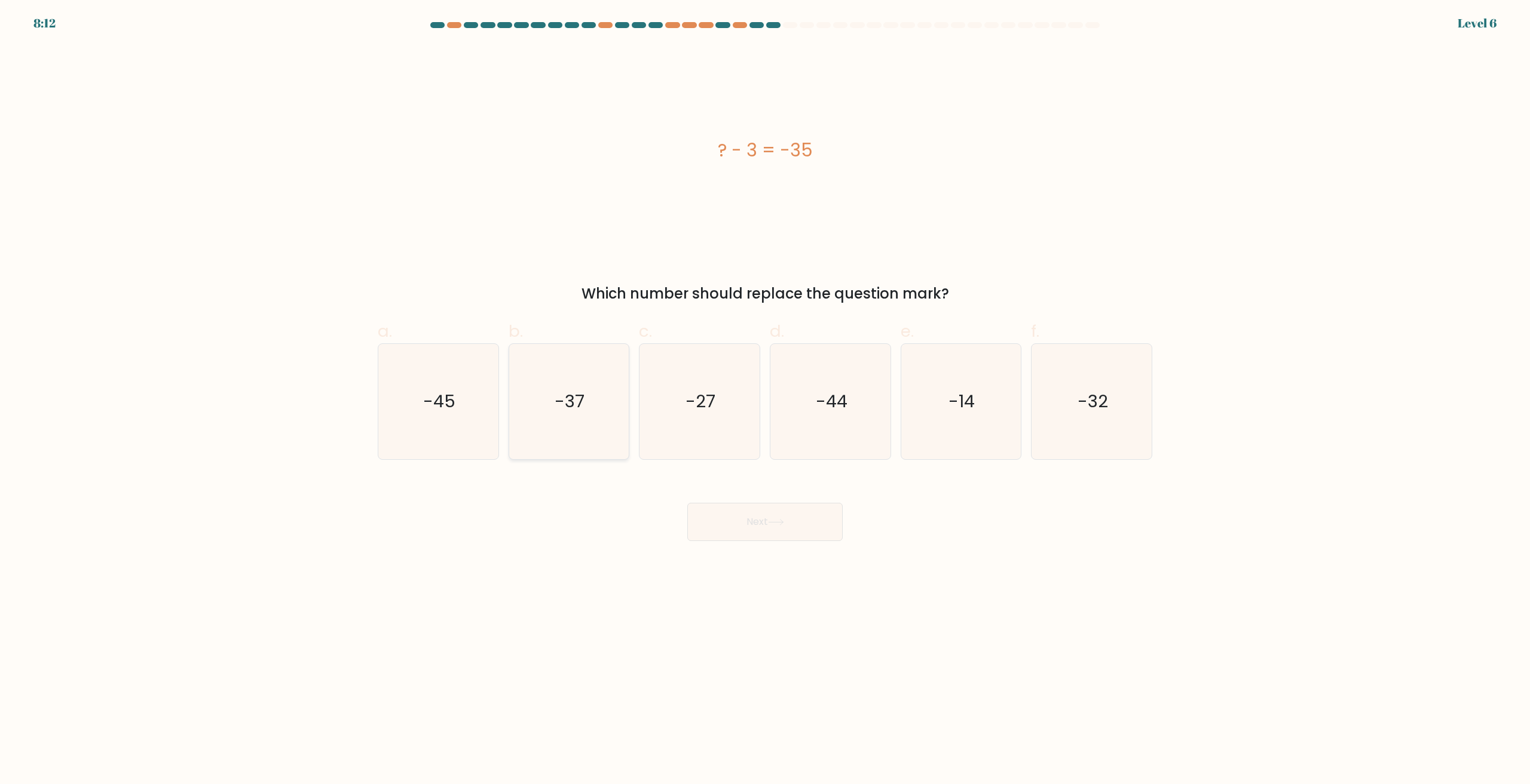
click at [570, 423] on icon "-37" at bounding box center [568, 402] width 116 height 115
click at [765, 400] on input "b. -37" at bounding box center [765, 396] width 1 height 8
radio input "true"
click at [1114, 419] on icon "-32" at bounding box center [1091, 402] width 116 height 115
click at [765, 400] on input "f. -32" at bounding box center [765, 396] width 1 height 8
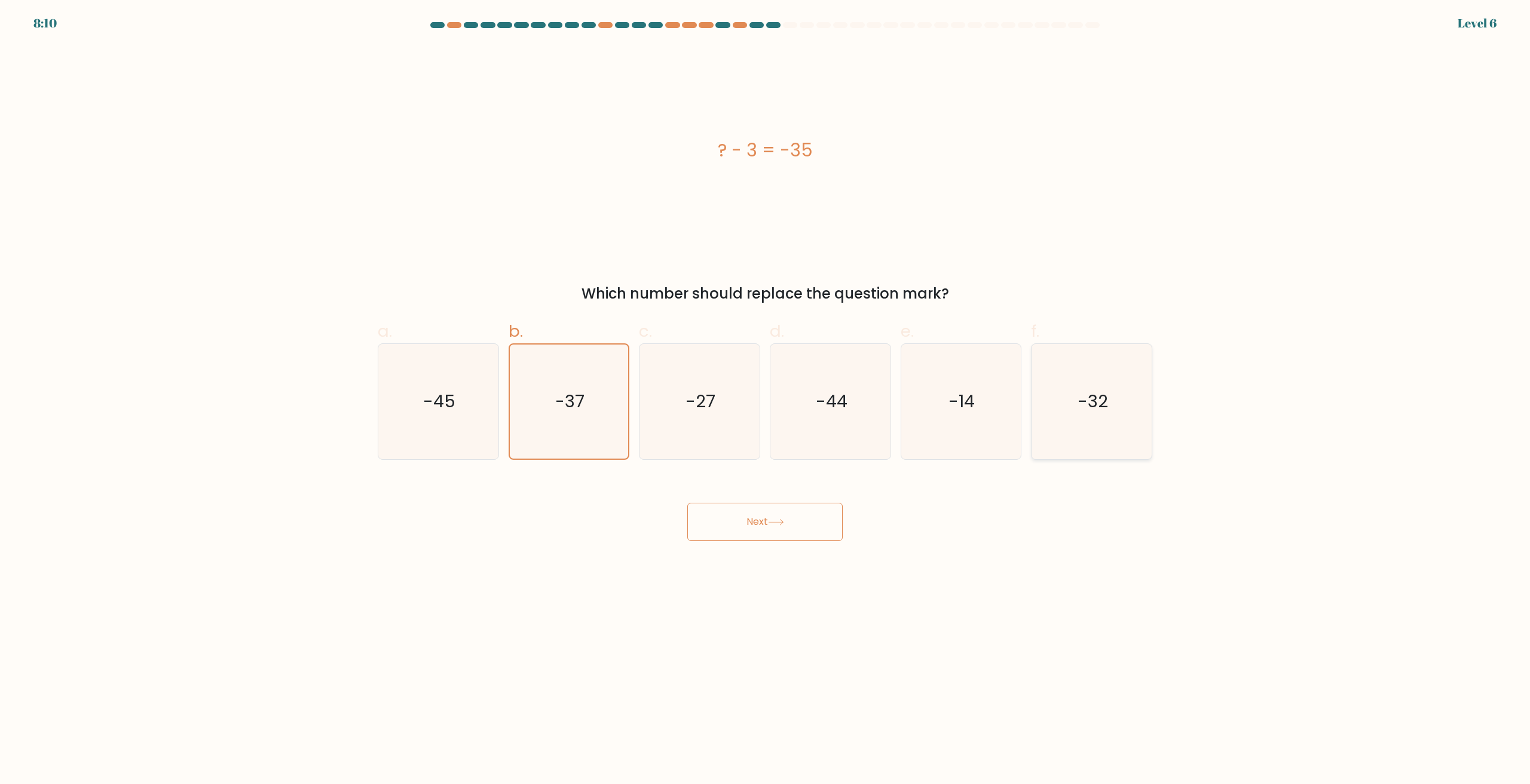
radio input "true"
click at [799, 533] on button "Next" at bounding box center [765, 522] width 155 height 38
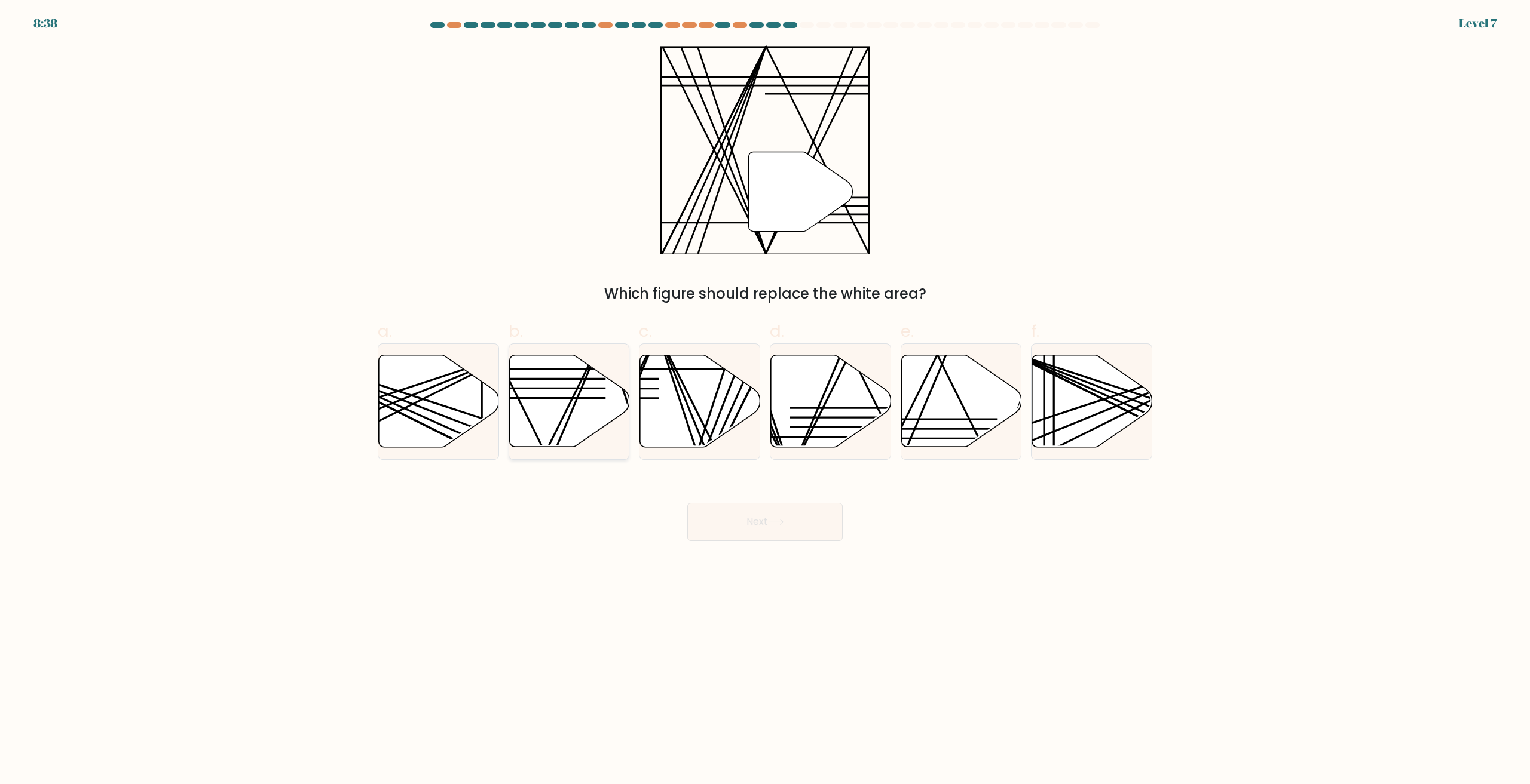
click at [566, 441] on icon at bounding box center [570, 402] width 120 height 92
click at [765, 400] on input "b." at bounding box center [765, 396] width 1 height 8
radio input "true"
click at [784, 536] on button "Next" at bounding box center [765, 522] width 155 height 38
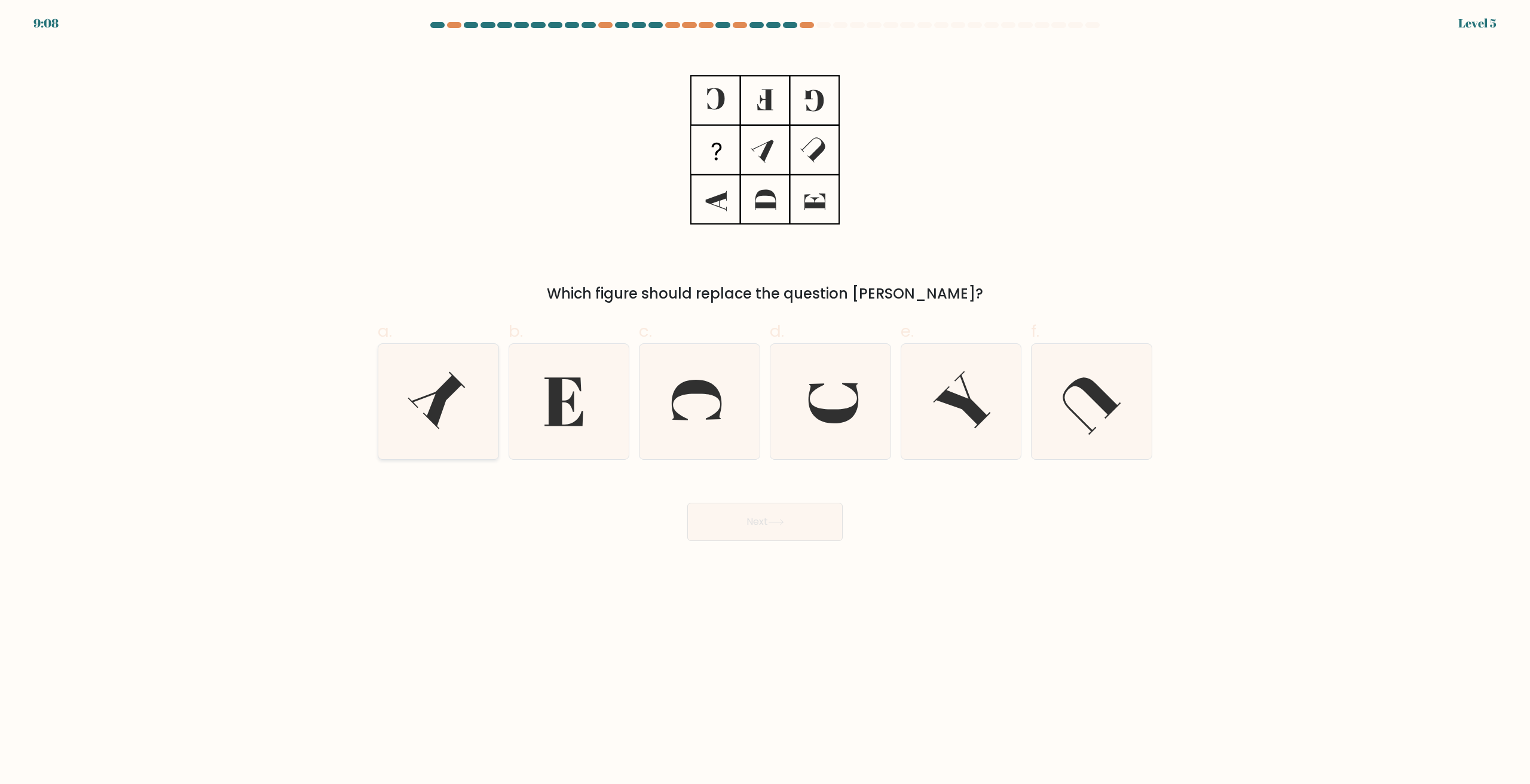
click at [463, 396] on icon at bounding box center [438, 402] width 116 height 115
click at [765, 396] on input "a." at bounding box center [765, 396] width 1 height 8
radio input "true"
click at [737, 521] on button "Next" at bounding box center [765, 522] width 155 height 38
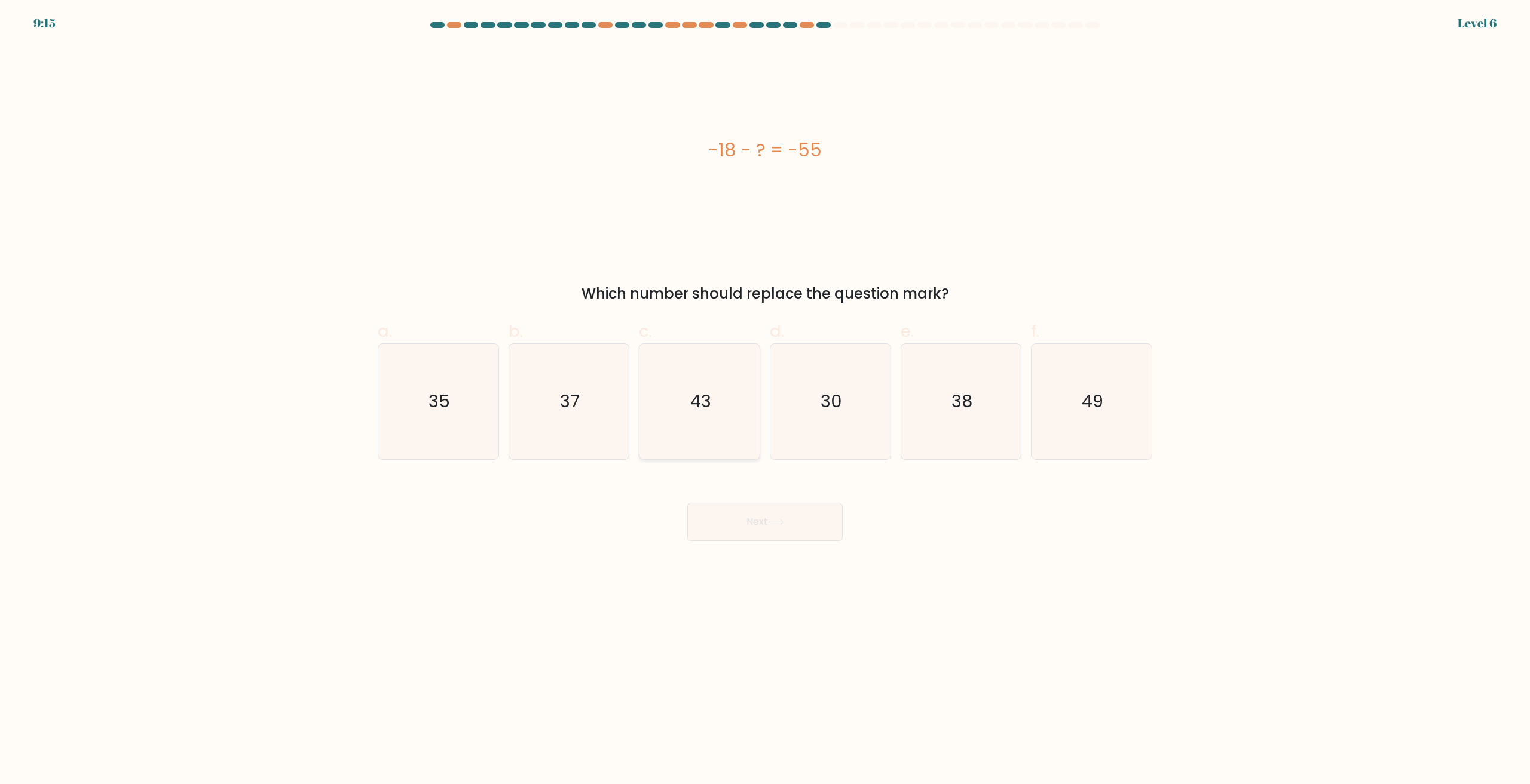
click at [704, 410] on text "43" at bounding box center [701, 402] width 21 height 24
click at [765, 400] on input "c. 43" at bounding box center [765, 396] width 1 height 8
radio input "true"
click at [754, 534] on button "Next" at bounding box center [765, 522] width 155 height 38
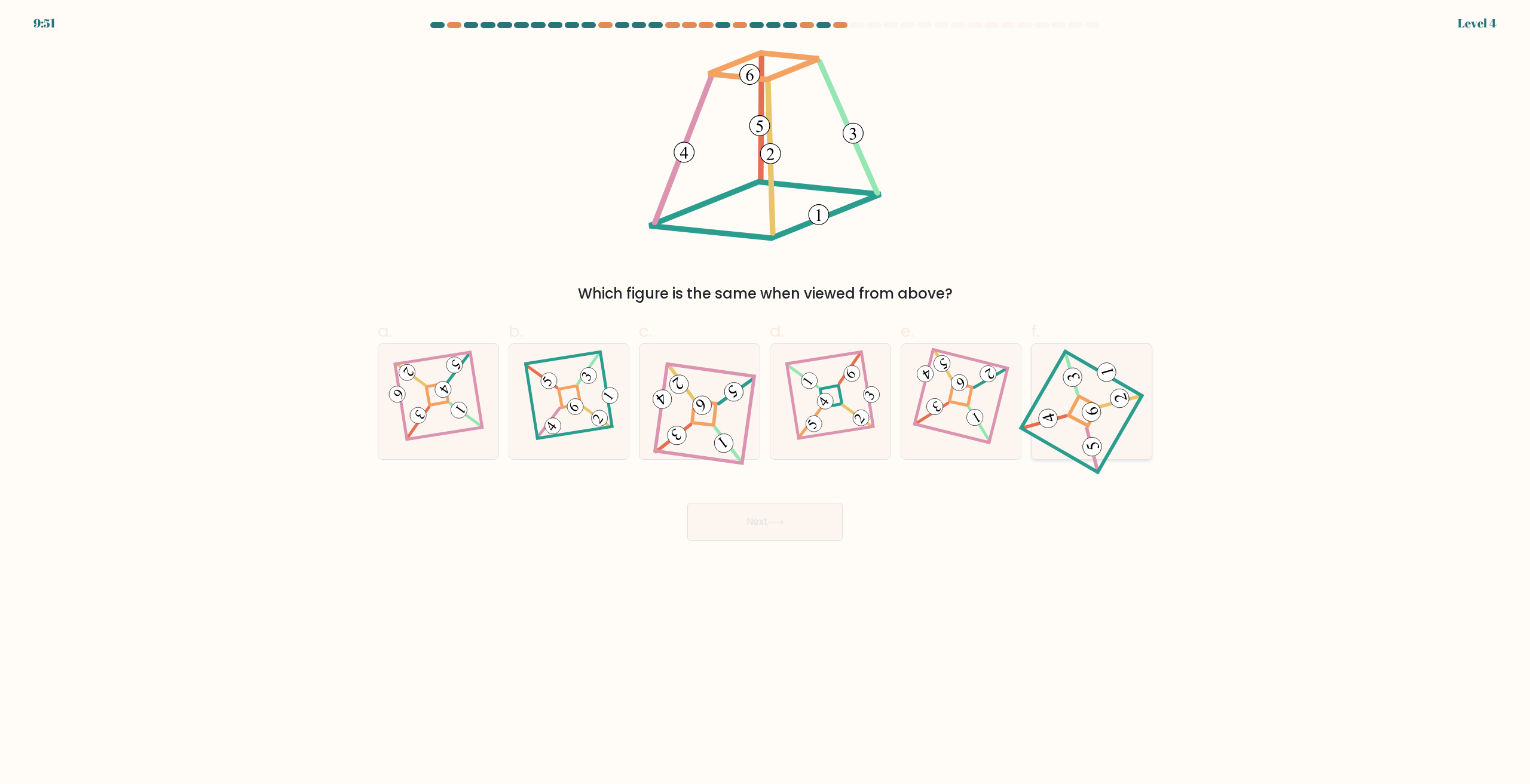
click at [1079, 441] on icon at bounding box center [1091, 402] width 107 height 92
click at [765, 400] on input "f." at bounding box center [765, 396] width 1 height 8
radio input "true"
click at [801, 527] on button "Next" at bounding box center [765, 522] width 155 height 38
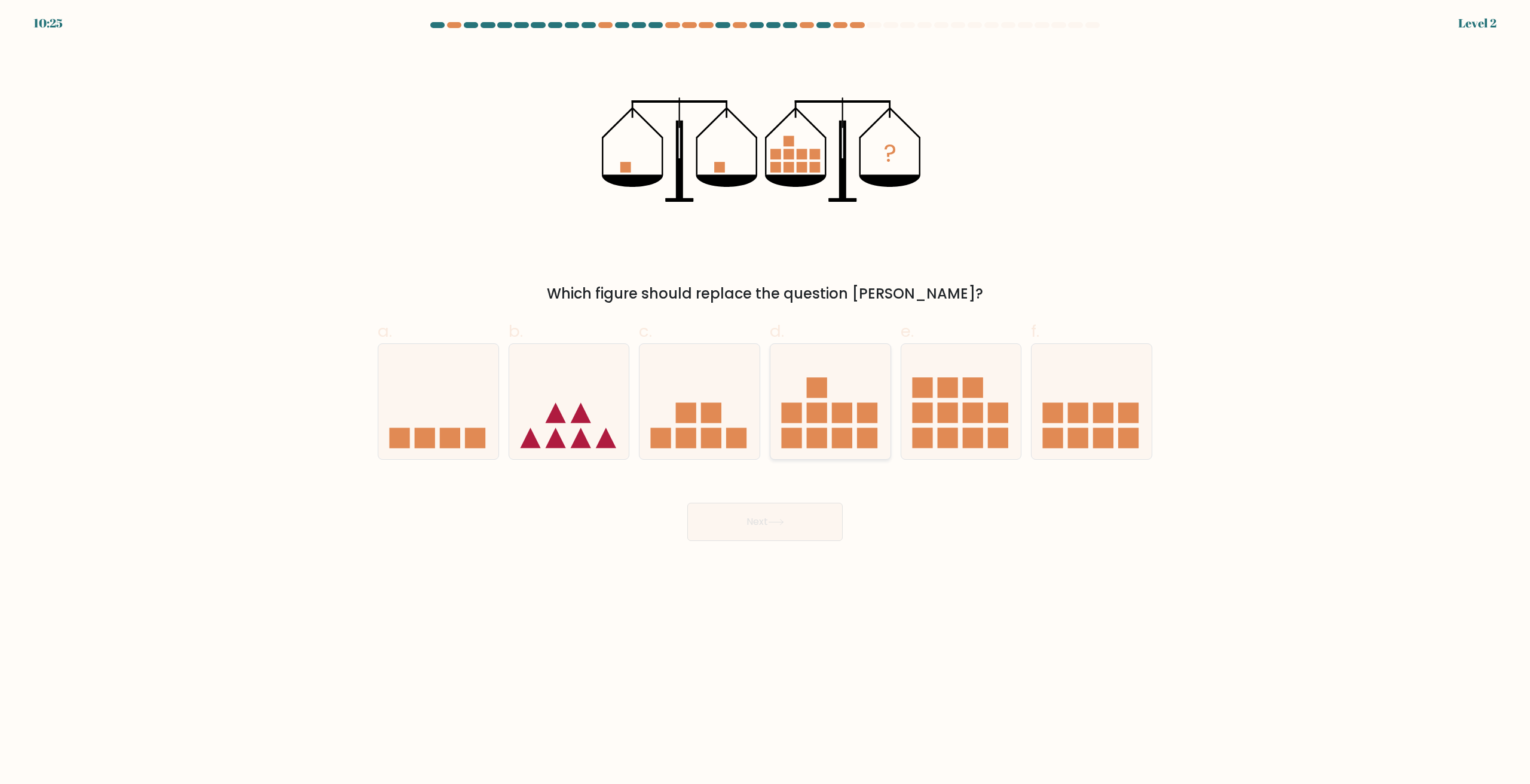
click at [825, 415] on rect at bounding box center [817, 412] width 21 height 21
click at [765, 400] on input "d." at bounding box center [765, 396] width 1 height 8
radio input "true"
click at [809, 526] on button "Next" at bounding box center [765, 522] width 155 height 38
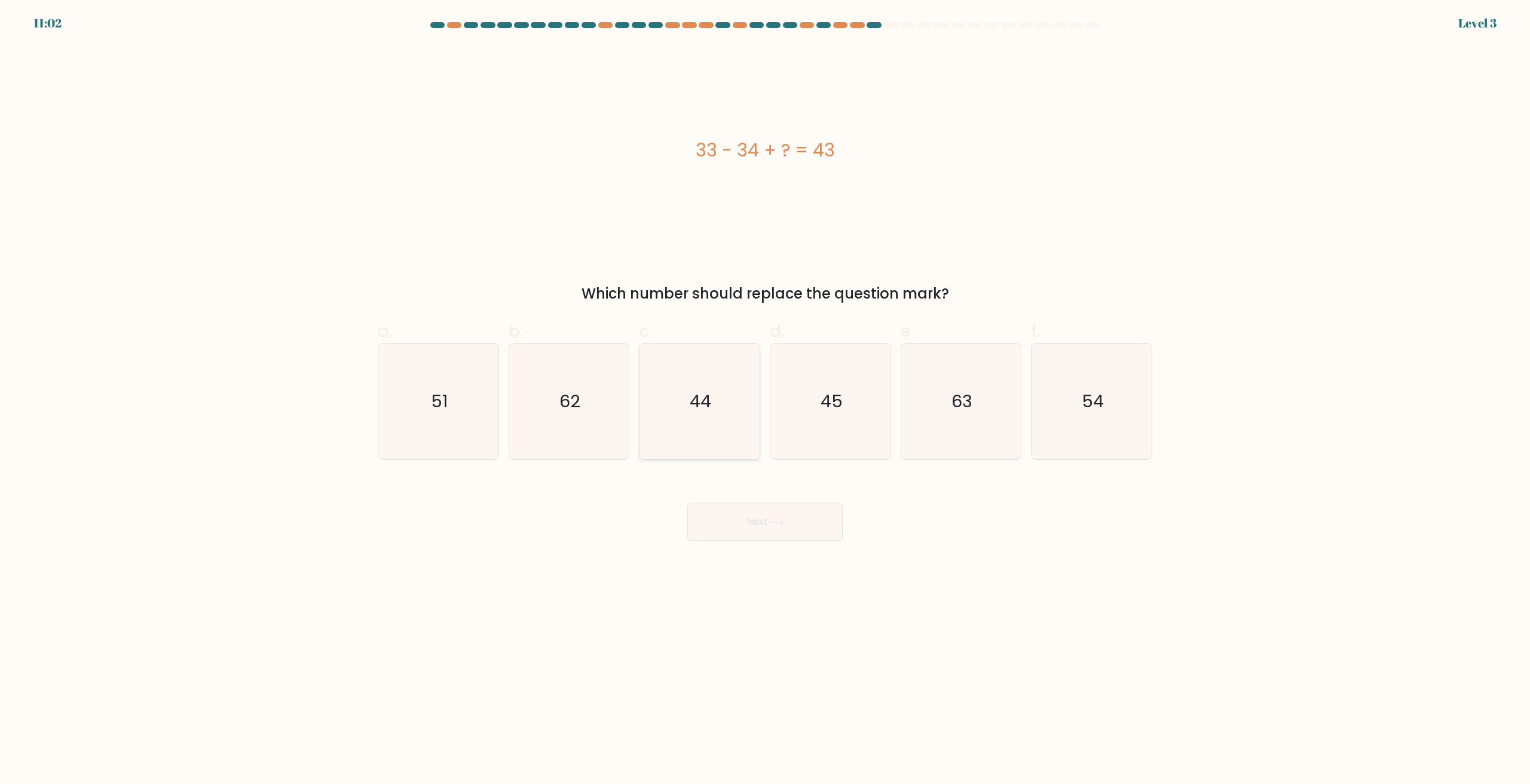
click at [708, 422] on icon "44" at bounding box center [699, 402] width 116 height 115
click at [765, 400] on input "c. 44" at bounding box center [765, 396] width 1 height 8
radio input "true"
click at [739, 513] on button "Next" at bounding box center [765, 522] width 155 height 38
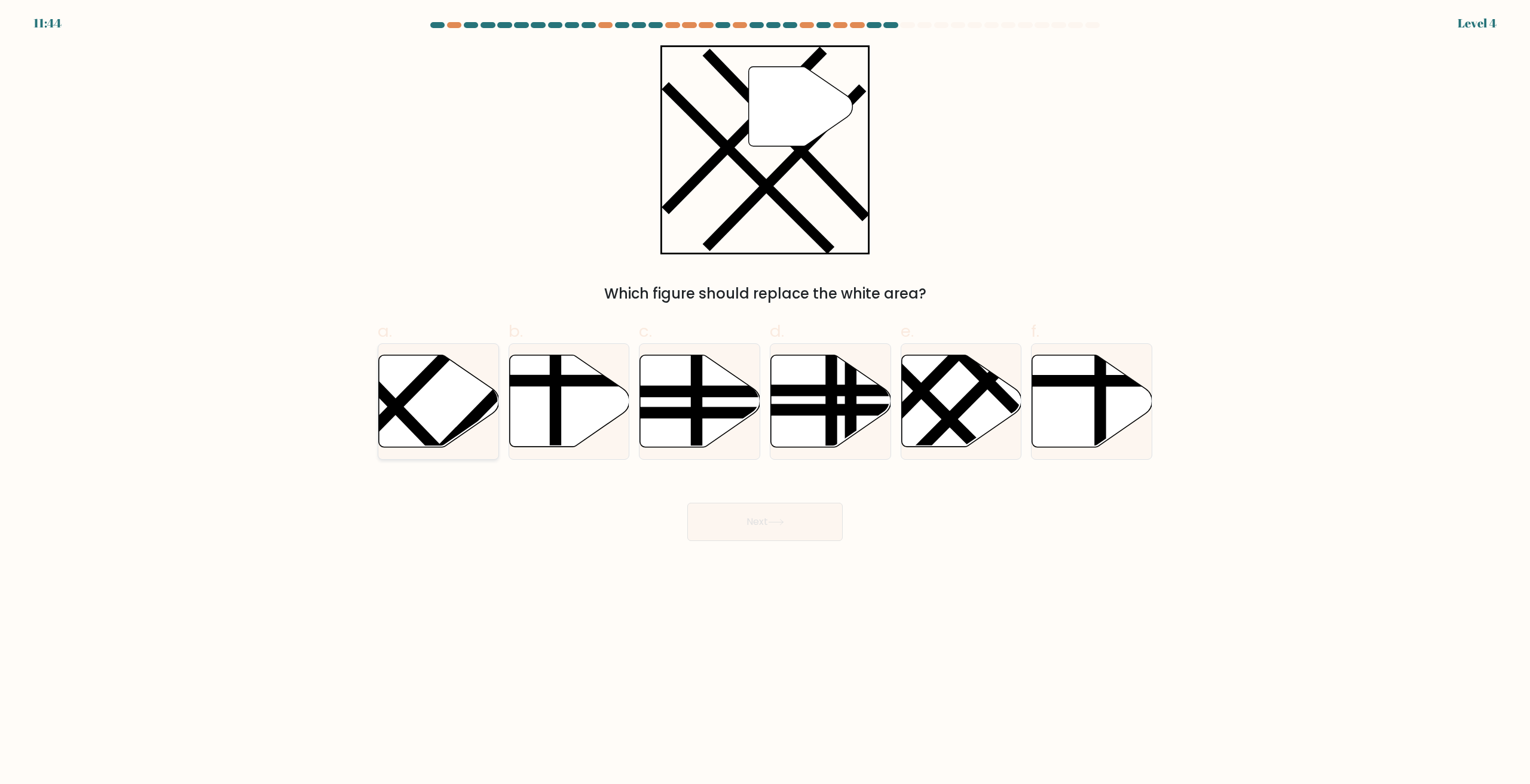
click at [427, 415] on icon at bounding box center [439, 402] width 120 height 92
click at [765, 400] on input "a." at bounding box center [765, 396] width 1 height 8
radio input "true"
click at [779, 534] on button "Next" at bounding box center [765, 522] width 155 height 38
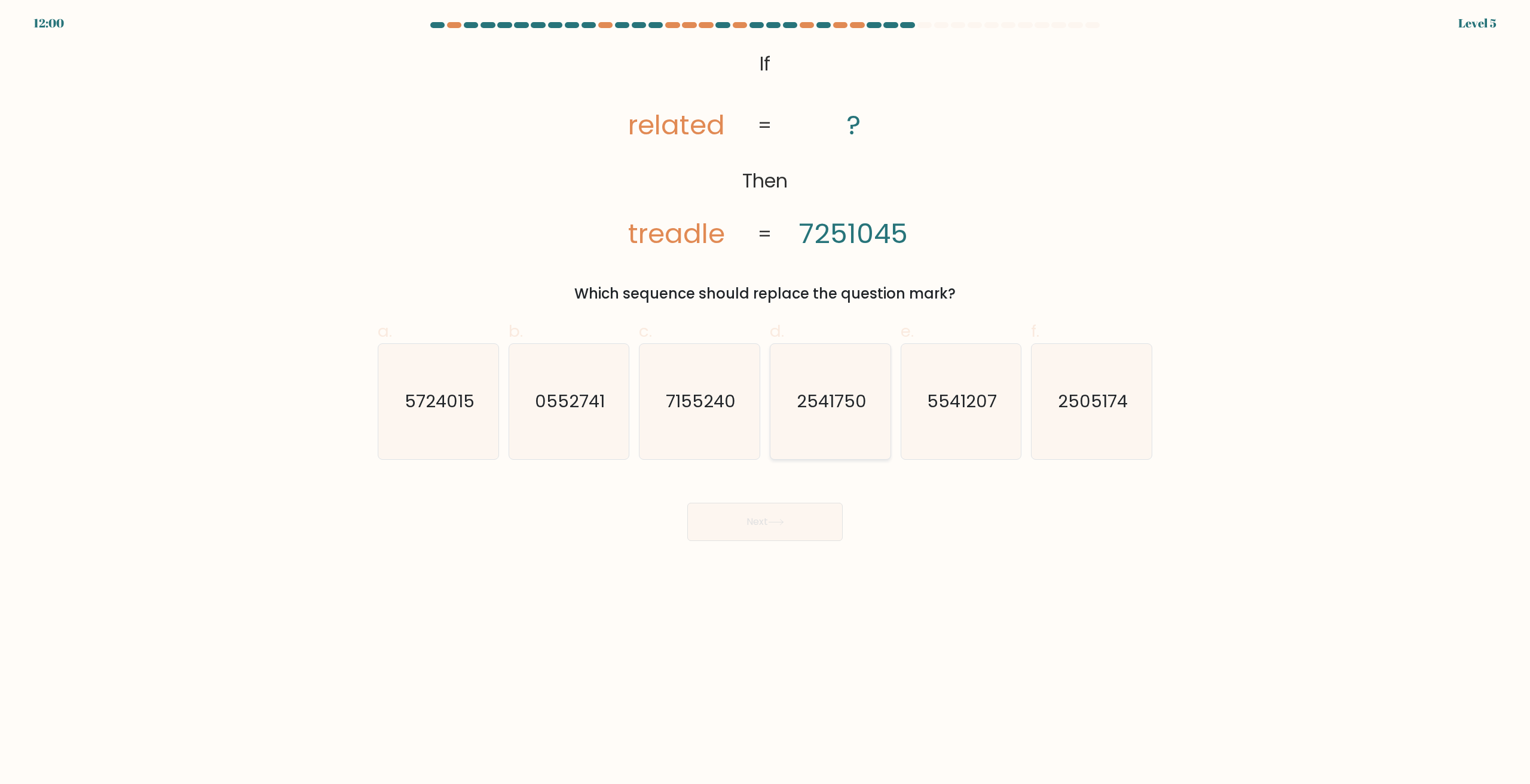
click at [833, 423] on icon "2541750" at bounding box center [831, 402] width 116 height 115
click at [765, 400] on input "d. 2541750" at bounding box center [765, 396] width 1 height 8
radio input "true"
click at [766, 530] on button "Next" at bounding box center [765, 522] width 155 height 38
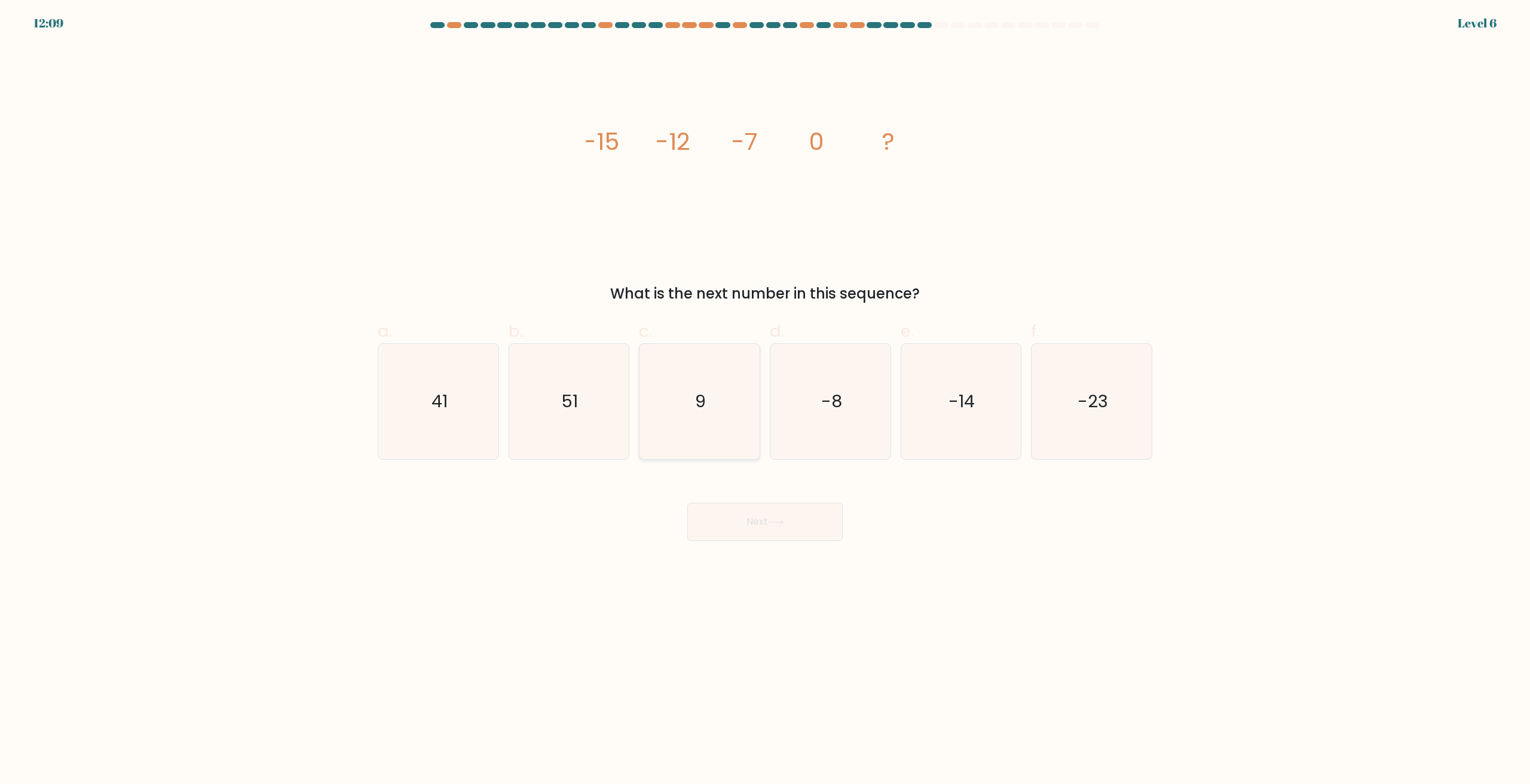
click at [700, 397] on text "9" at bounding box center [701, 402] width 11 height 24
click at [765, 397] on input "c. 9" at bounding box center [765, 396] width 1 height 8
radio input "true"
click at [752, 547] on body "12:09 Level 6" at bounding box center [765, 392] width 1530 height 784
click at [747, 528] on button "Next" at bounding box center [765, 522] width 155 height 38
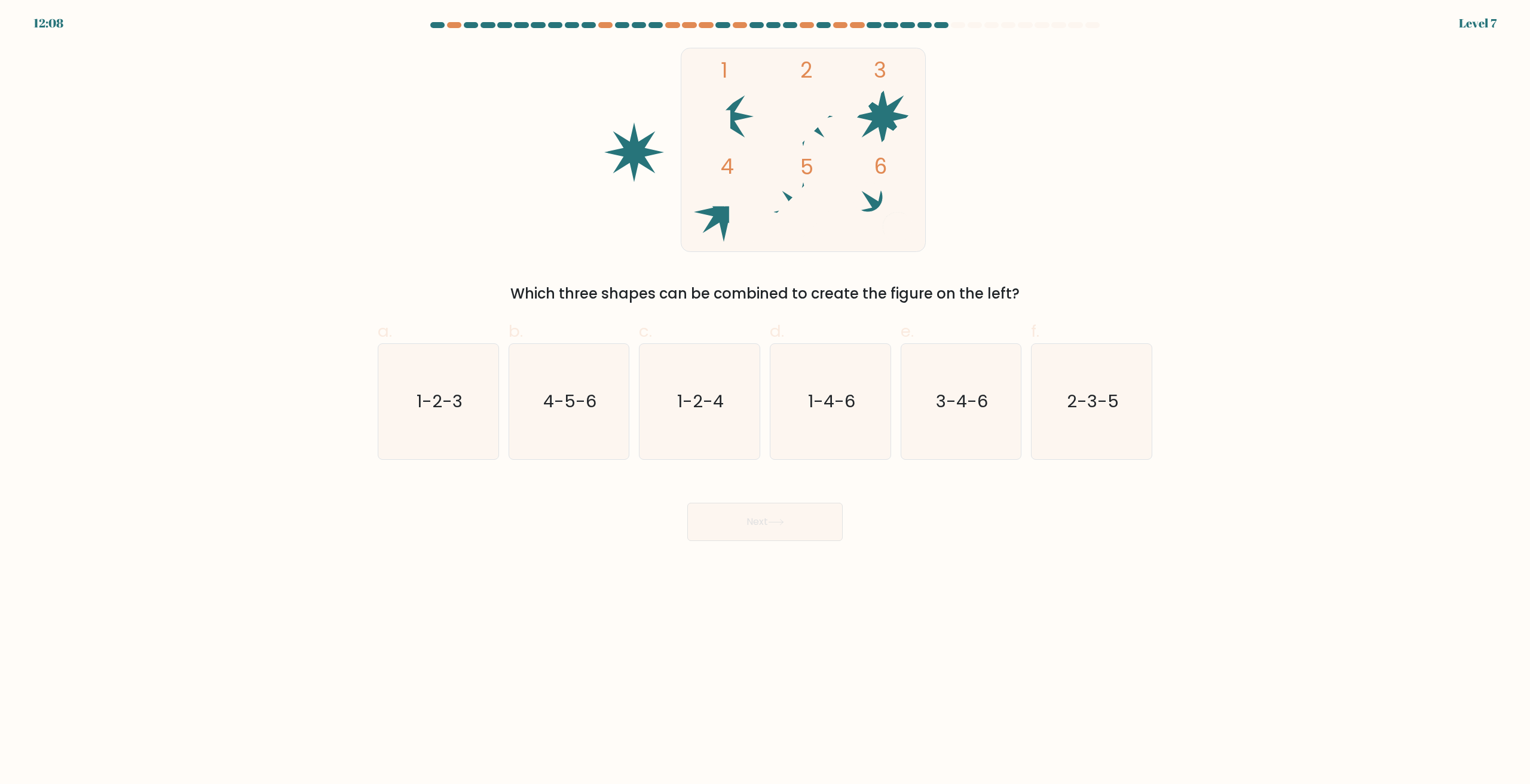
click at [752, 509] on button "Next" at bounding box center [765, 522] width 155 height 38
click at [945, 534] on div "Next" at bounding box center [765, 508] width 789 height 67
click at [437, 443] on icon "1-2-3" at bounding box center [438, 402] width 116 height 115
click at [765, 400] on input "a. 1-2-3" at bounding box center [765, 396] width 1 height 8
radio input "true"
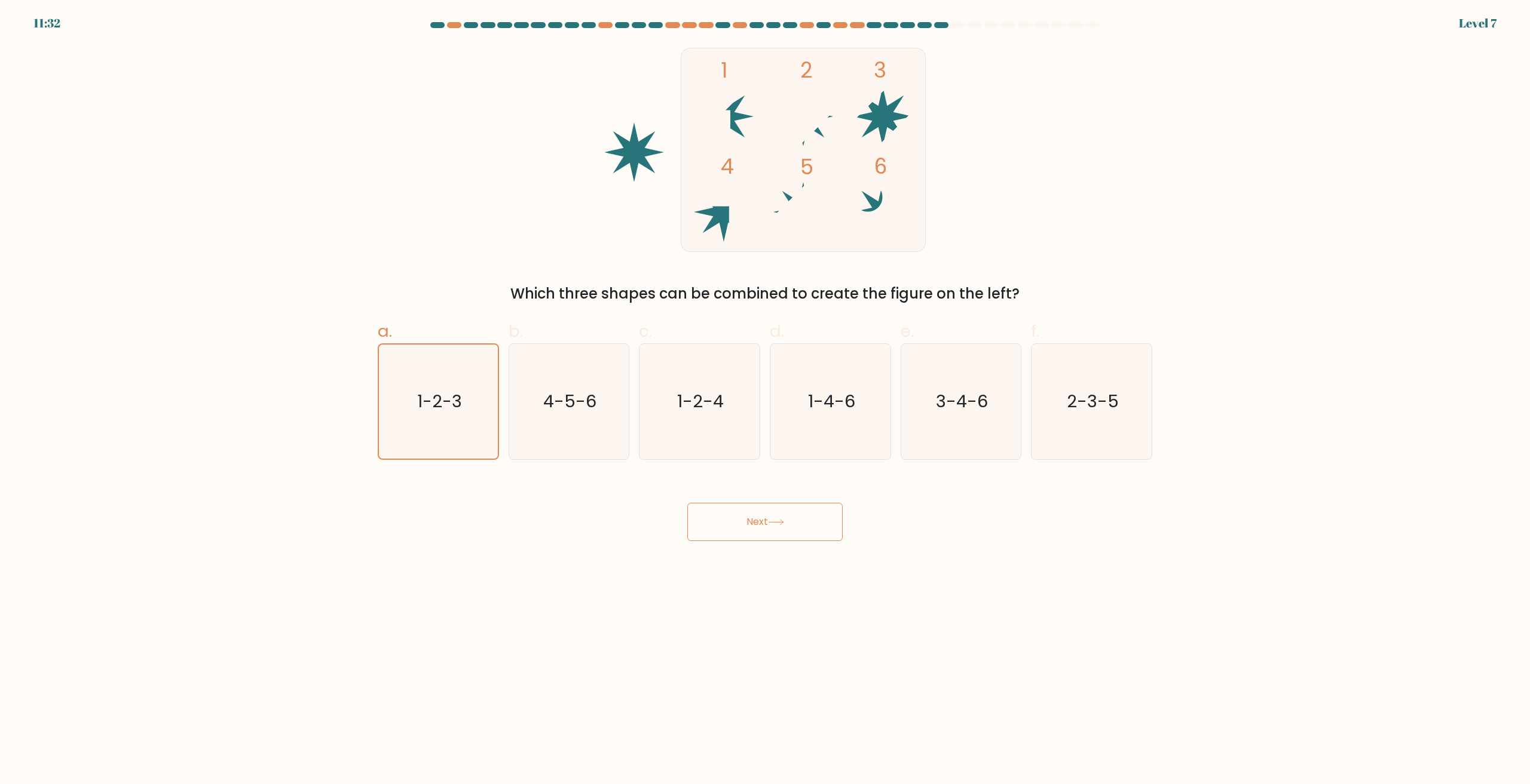
click at [809, 521] on button "Next" at bounding box center [765, 522] width 155 height 38
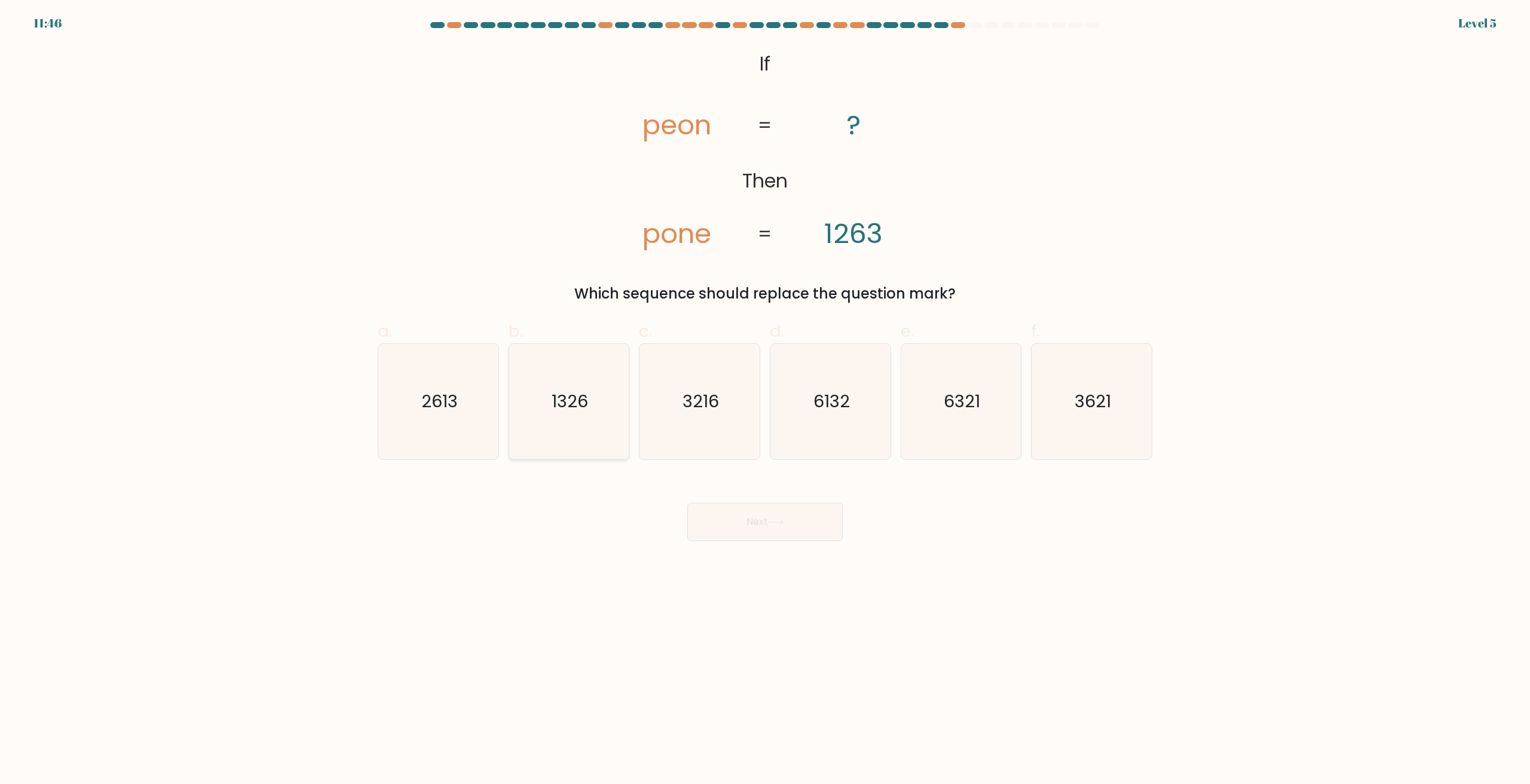
click at [569, 421] on icon "1326" at bounding box center [568, 402] width 116 height 115
click at [765, 400] on input "b. 1326" at bounding box center [765, 396] width 1 height 8
radio input "true"
click at [727, 533] on button "Next" at bounding box center [765, 522] width 155 height 38
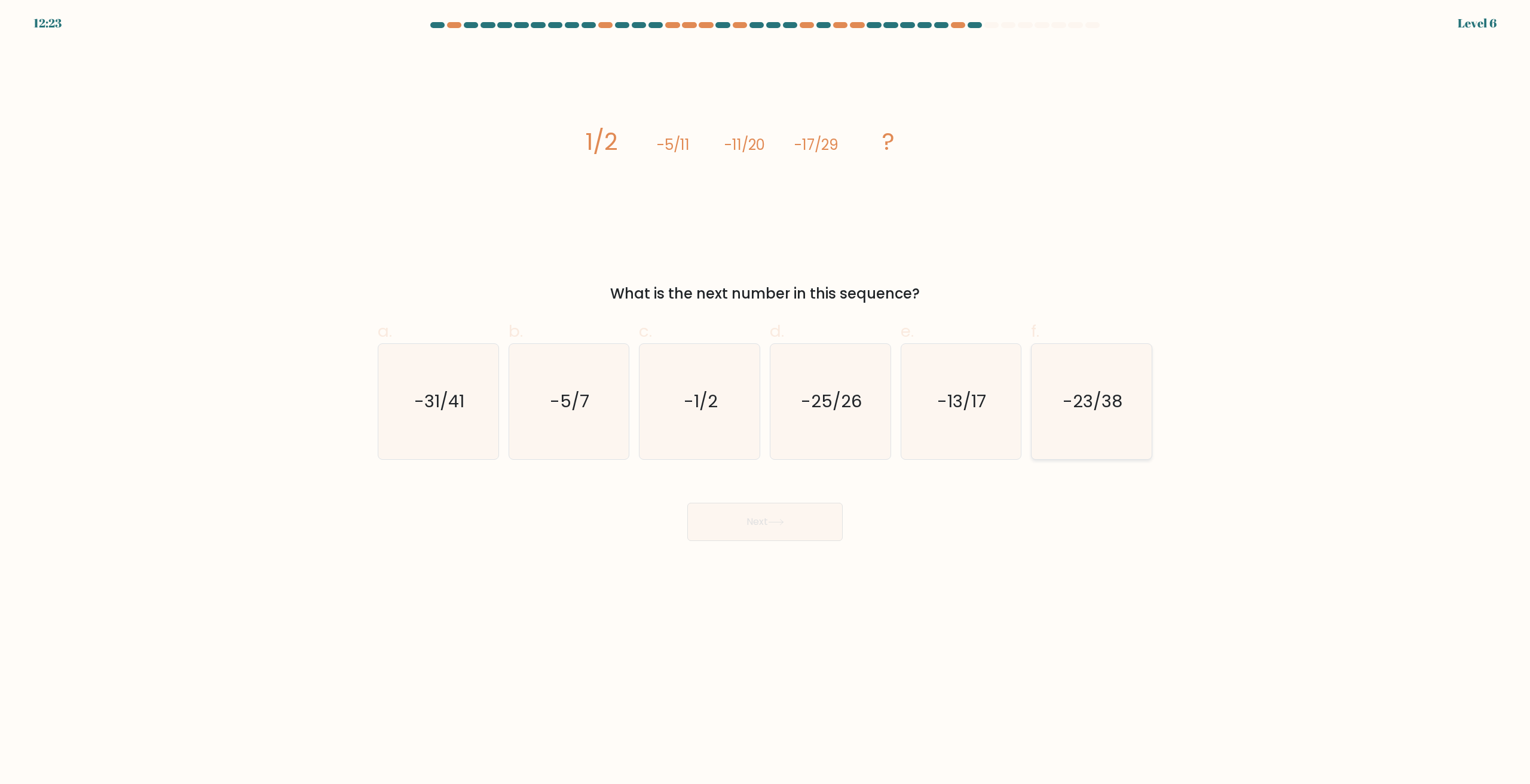
click at [1101, 431] on icon "-23/38" at bounding box center [1091, 402] width 116 height 115
click at [765, 400] on input "f. -23/38" at bounding box center [765, 396] width 1 height 8
radio input "true"
click at [797, 519] on button "Next" at bounding box center [765, 522] width 155 height 38
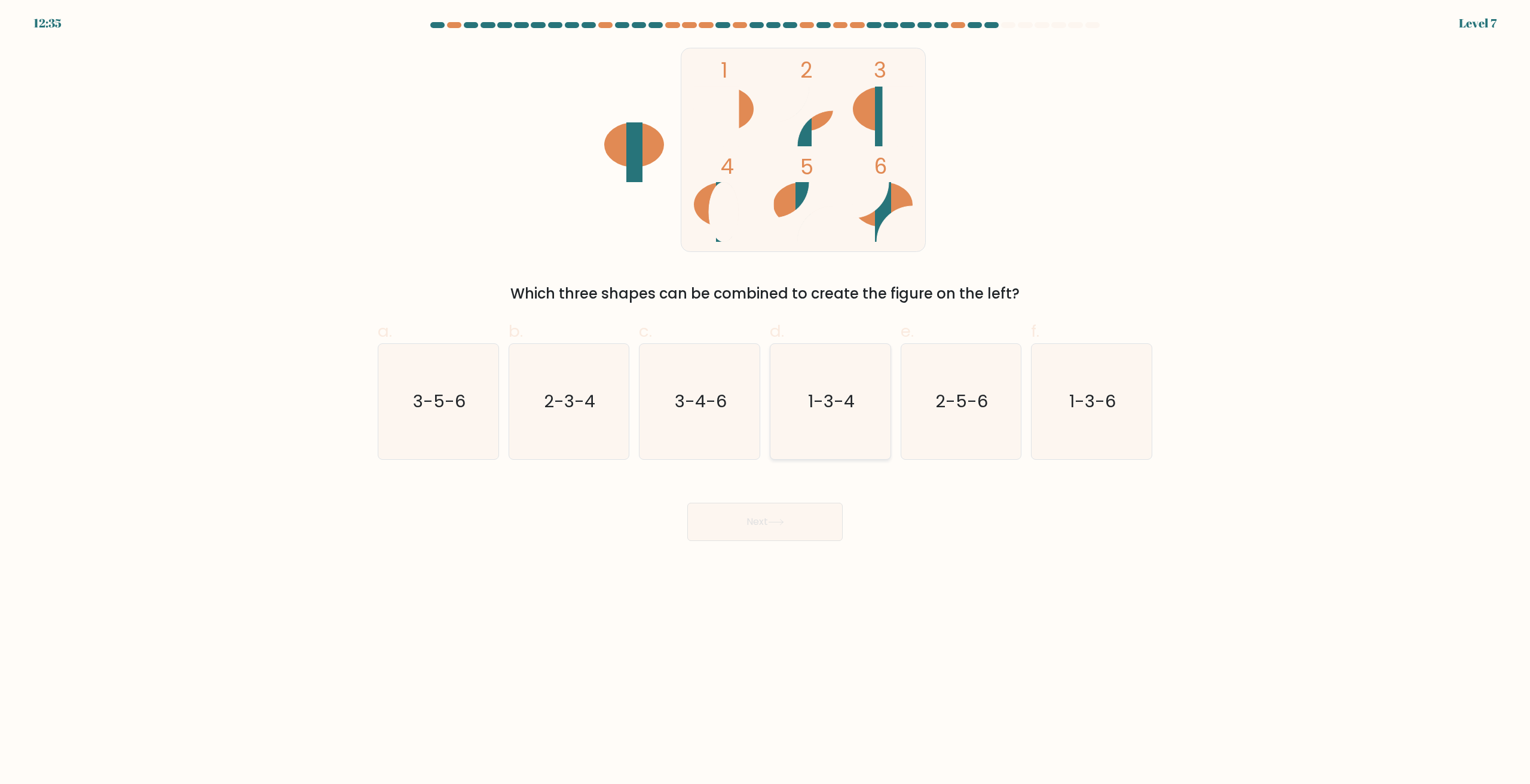
click at [828, 424] on icon "1-3-4" at bounding box center [831, 402] width 116 height 115
click at [765, 400] on input "d. 1-3-4" at bounding box center [765, 396] width 1 height 8
radio input "true"
click at [778, 521] on icon at bounding box center [776, 522] width 16 height 6
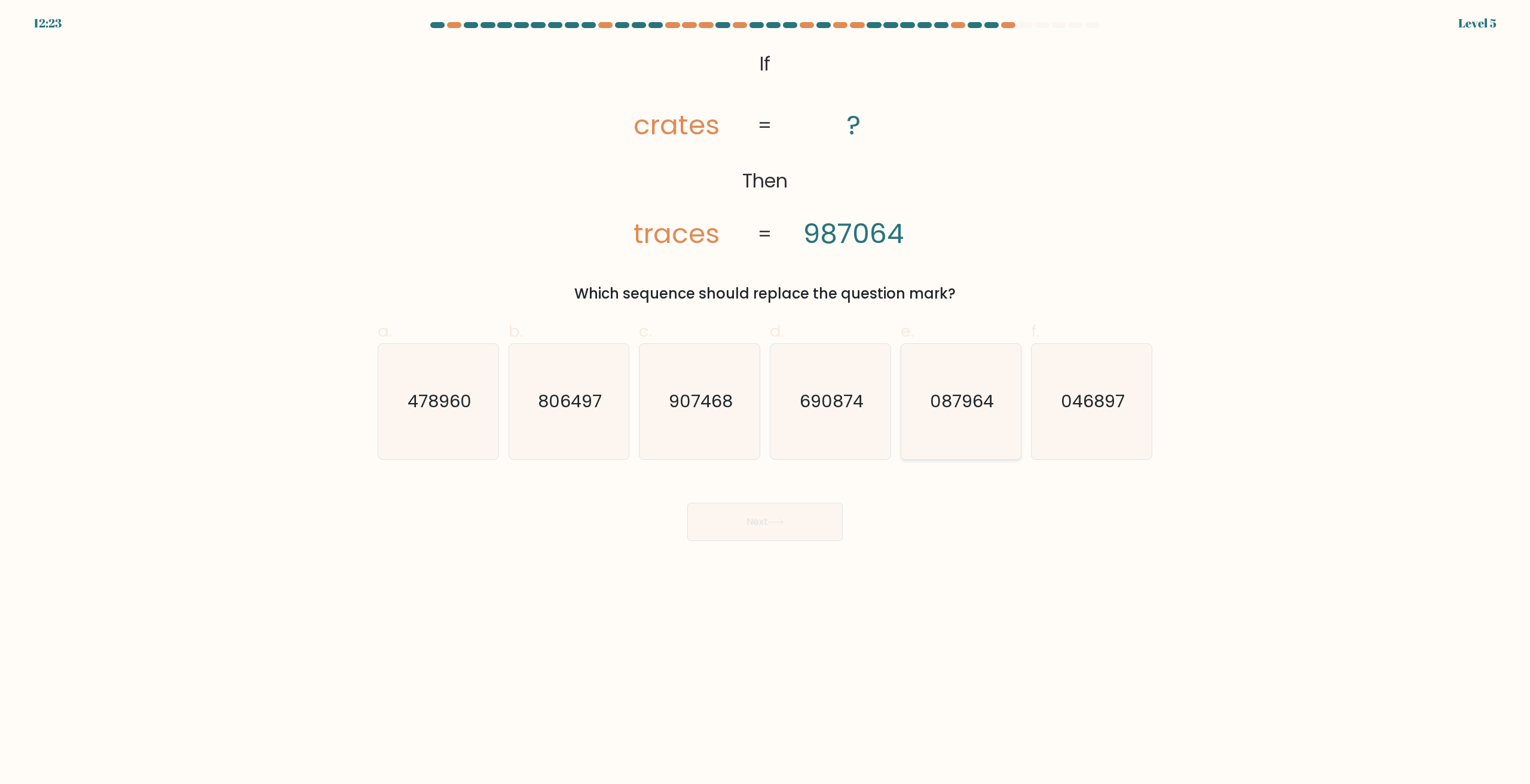
click at [960, 428] on icon "087964" at bounding box center [960, 402] width 116 height 115
click at [765, 400] on input "e. 087964" at bounding box center [765, 396] width 1 height 8
radio input "true"
click at [811, 516] on button "Next" at bounding box center [765, 522] width 155 height 38
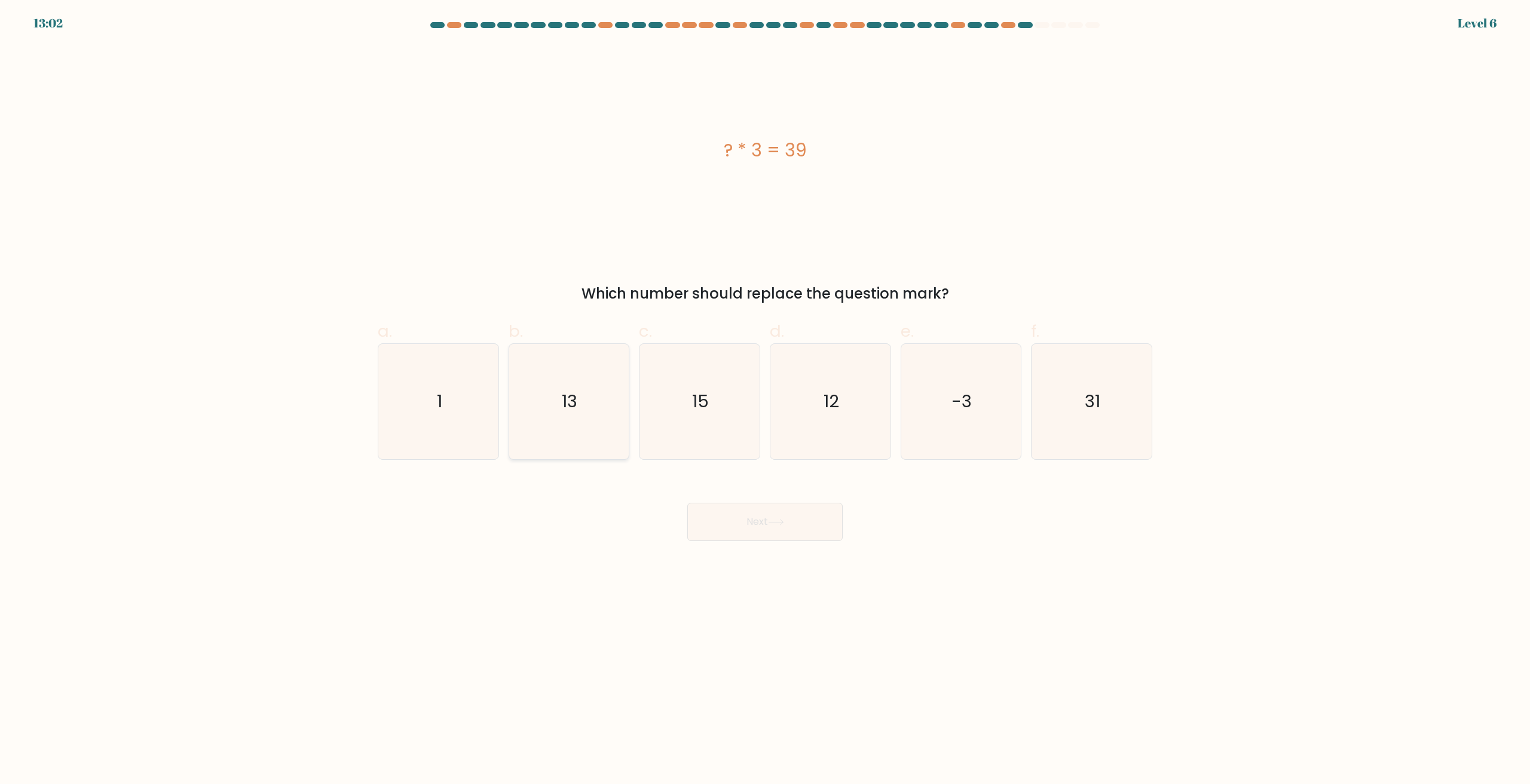
click at [578, 445] on icon "13" at bounding box center [568, 402] width 116 height 115
click at [765, 400] on input "b. 13" at bounding box center [765, 396] width 1 height 8
radio input "true"
click at [795, 531] on button "Next" at bounding box center [765, 522] width 155 height 38
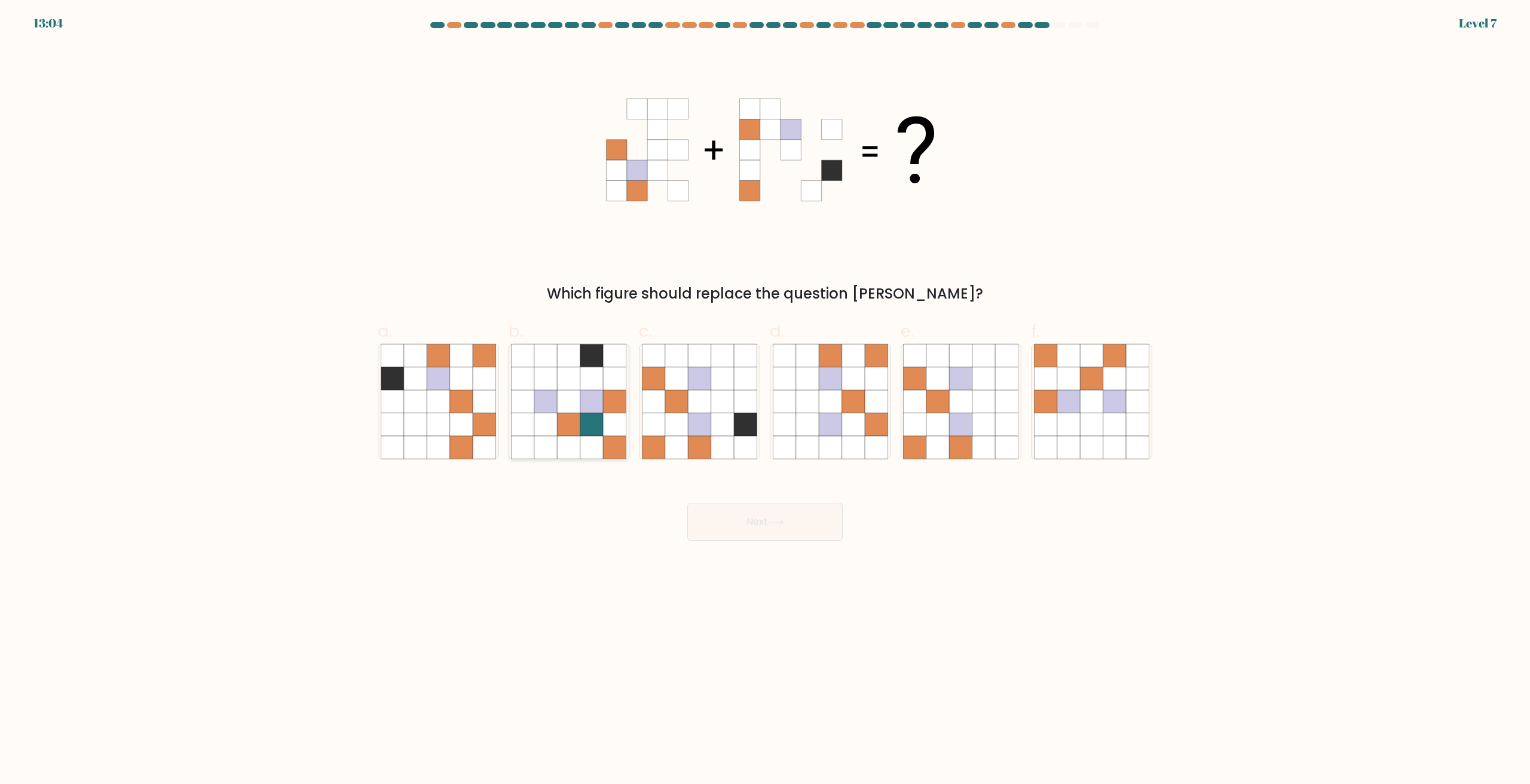
click at [575, 429] on icon at bounding box center [569, 425] width 23 height 23
click at [765, 400] on input "b." at bounding box center [765, 396] width 1 height 8
radio input "true"
click at [765, 521] on button "Next" at bounding box center [765, 522] width 155 height 38
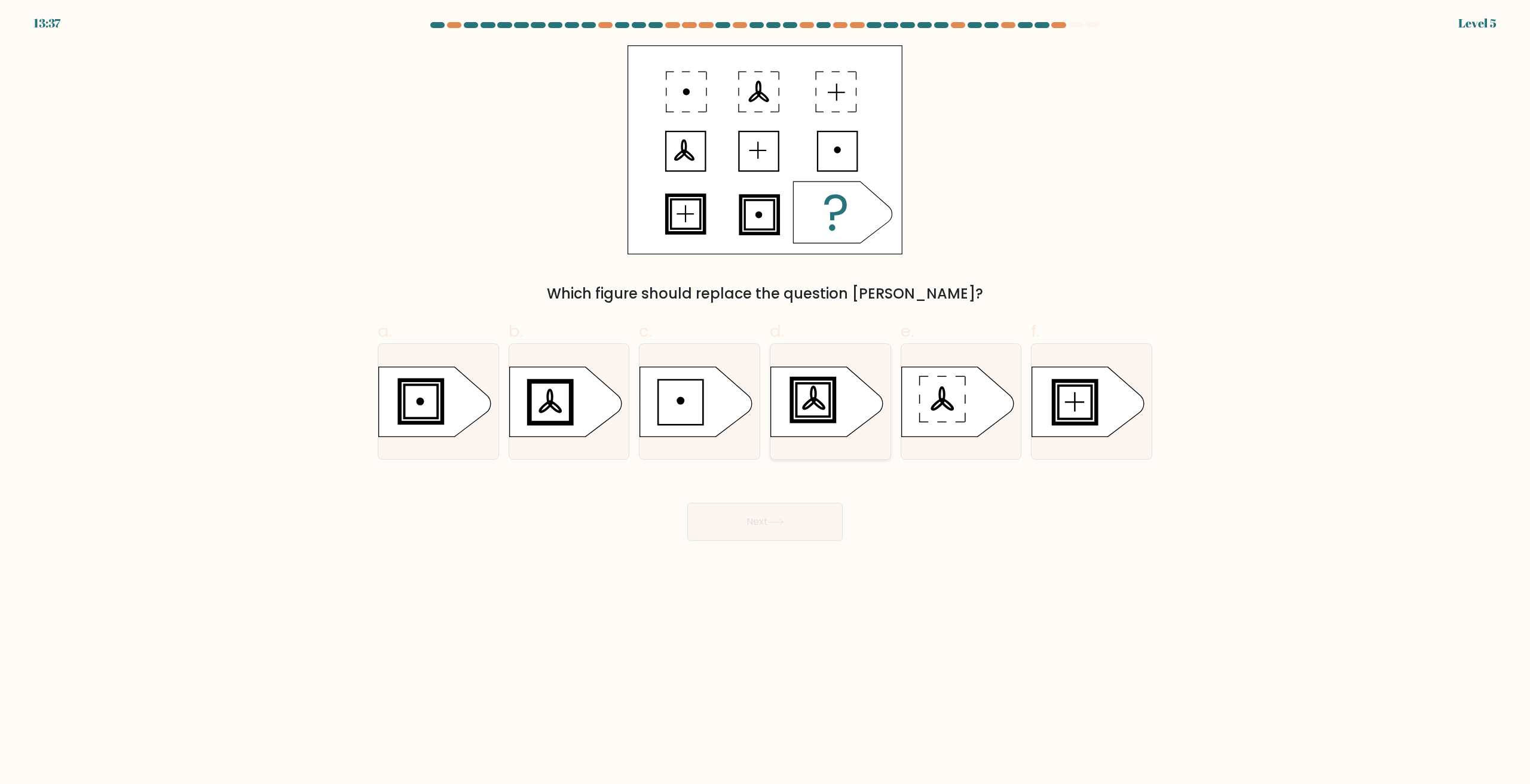
click at [820, 399] on icon at bounding box center [827, 402] width 113 height 70
click at [765, 399] on input "d." at bounding box center [765, 396] width 1 height 8
radio input "true"
click at [783, 527] on button "Next" at bounding box center [765, 522] width 155 height 38
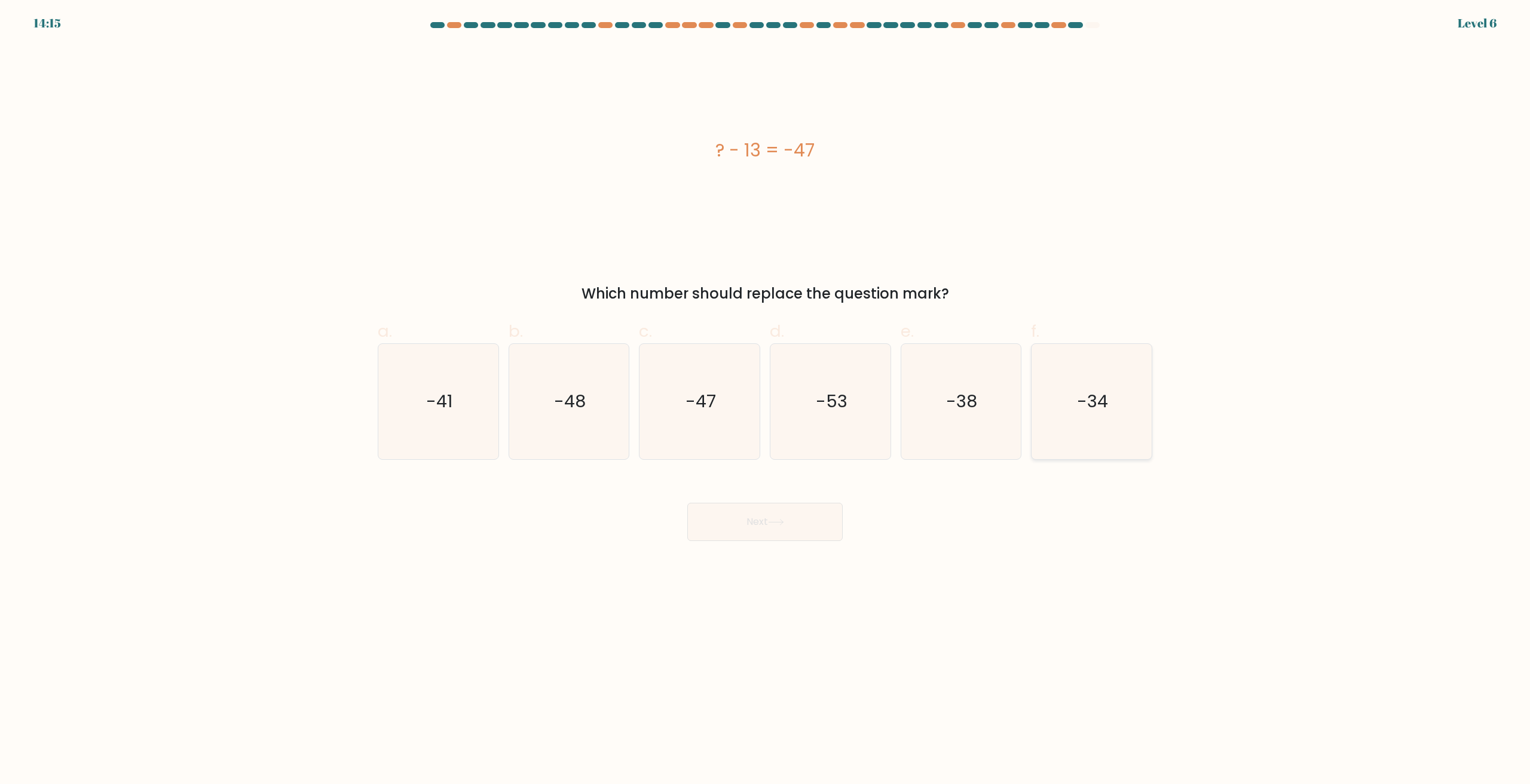
click at [1101, 414] on text "-34" at bounding box center [1093, 402] width 31 height 24
click at [765, 400] on input "f. -34" at bounding box center [765, 396] width 1 height 8
radio input "true"
click at [823, 528] on button "Next" at bounding box center [765, 522] width 155 height 38
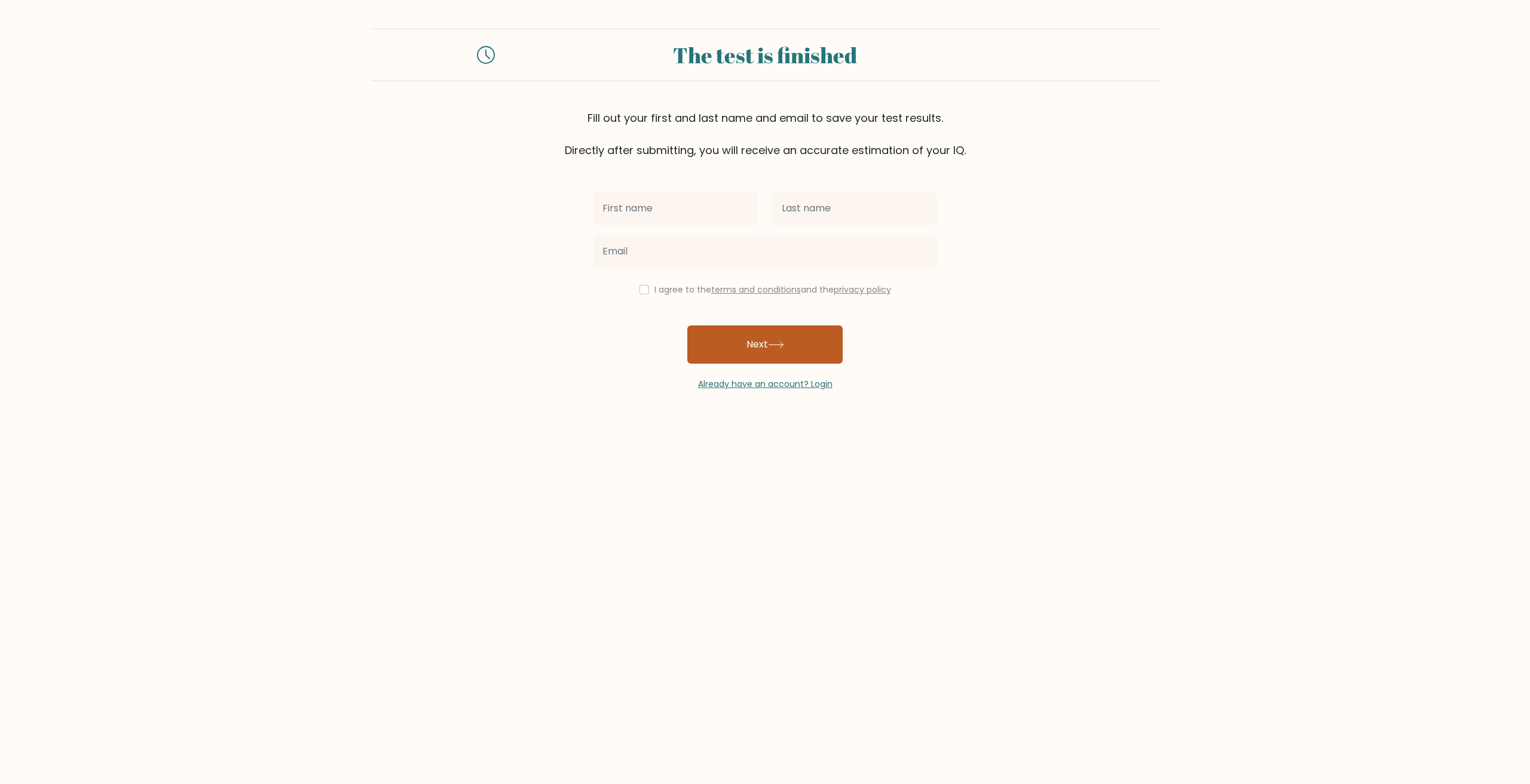
click at [741, 345] on button "Next" at bounding box center [765, 345] width 155 height 38
click at [527, 303] on form "The test is finished Fill out your first and last name and email to save your t…" at bounding box center [765, 209] width 1530 height 362
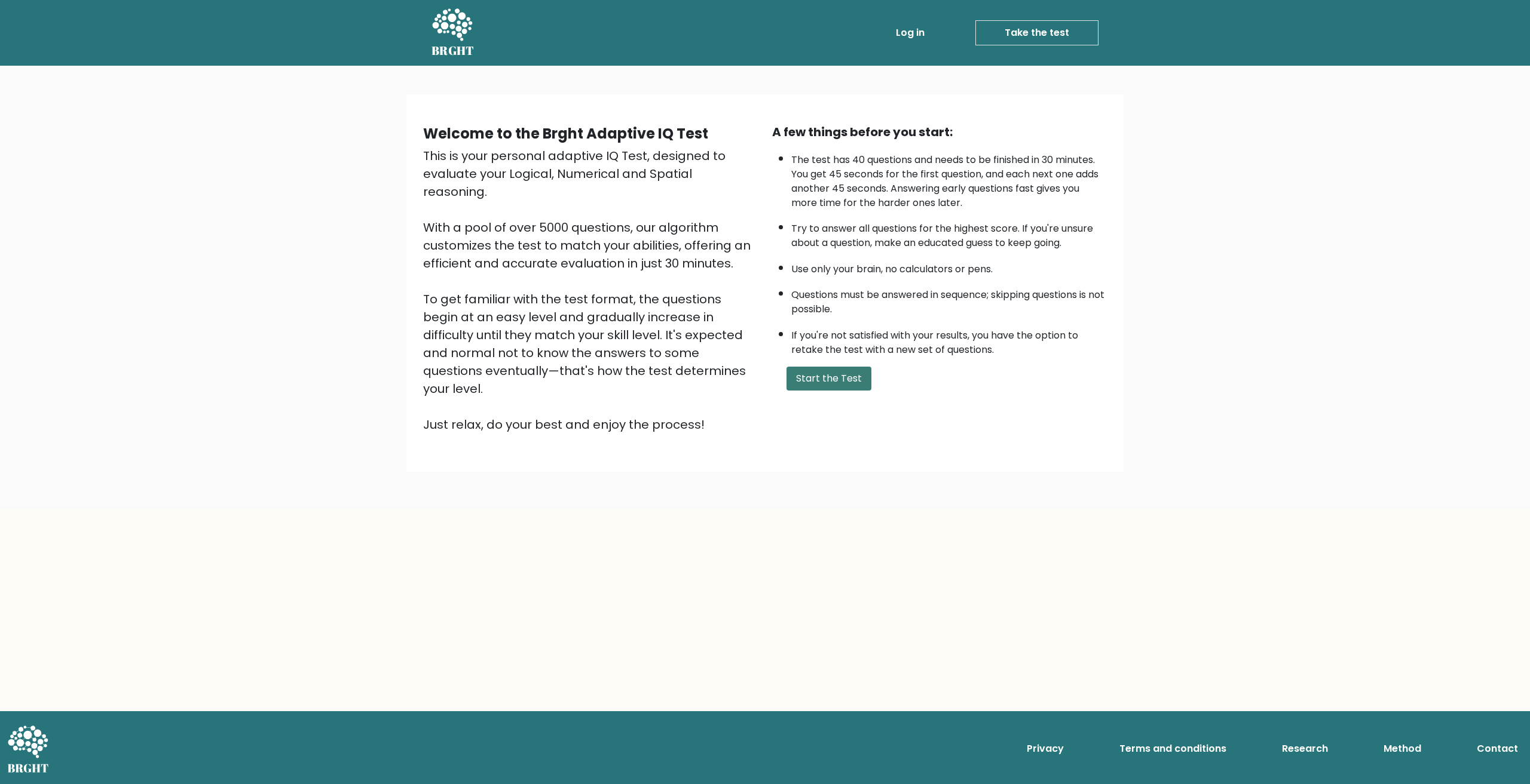
click at [821, 387] on button "Start the Test" at bounding box center [829, 379] width 85 height 24
